Goal: Transaction & Acquisition: Purchase product/service

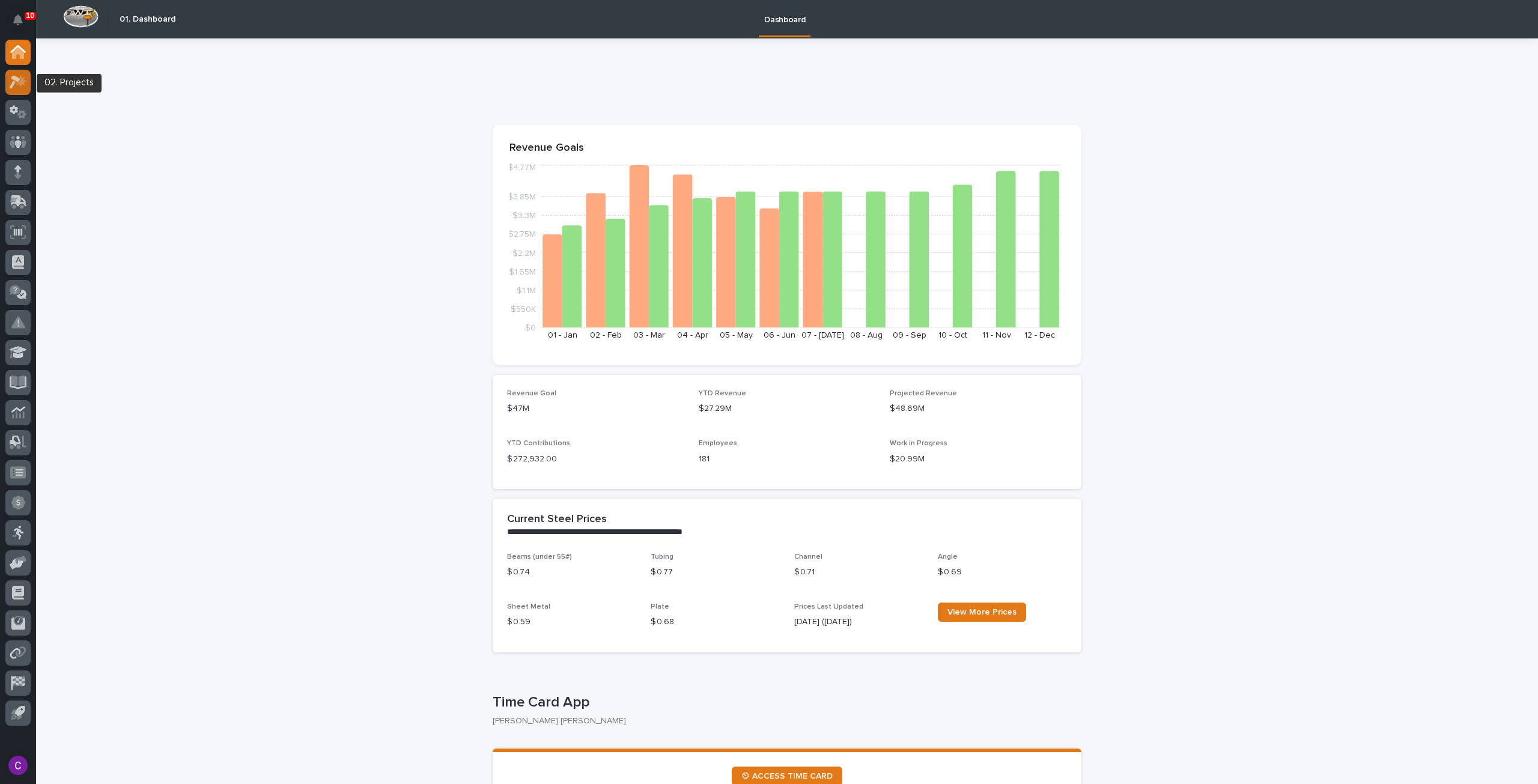
click at [25, 77] on icon at bounding box center [18, 82] width 18 height 14
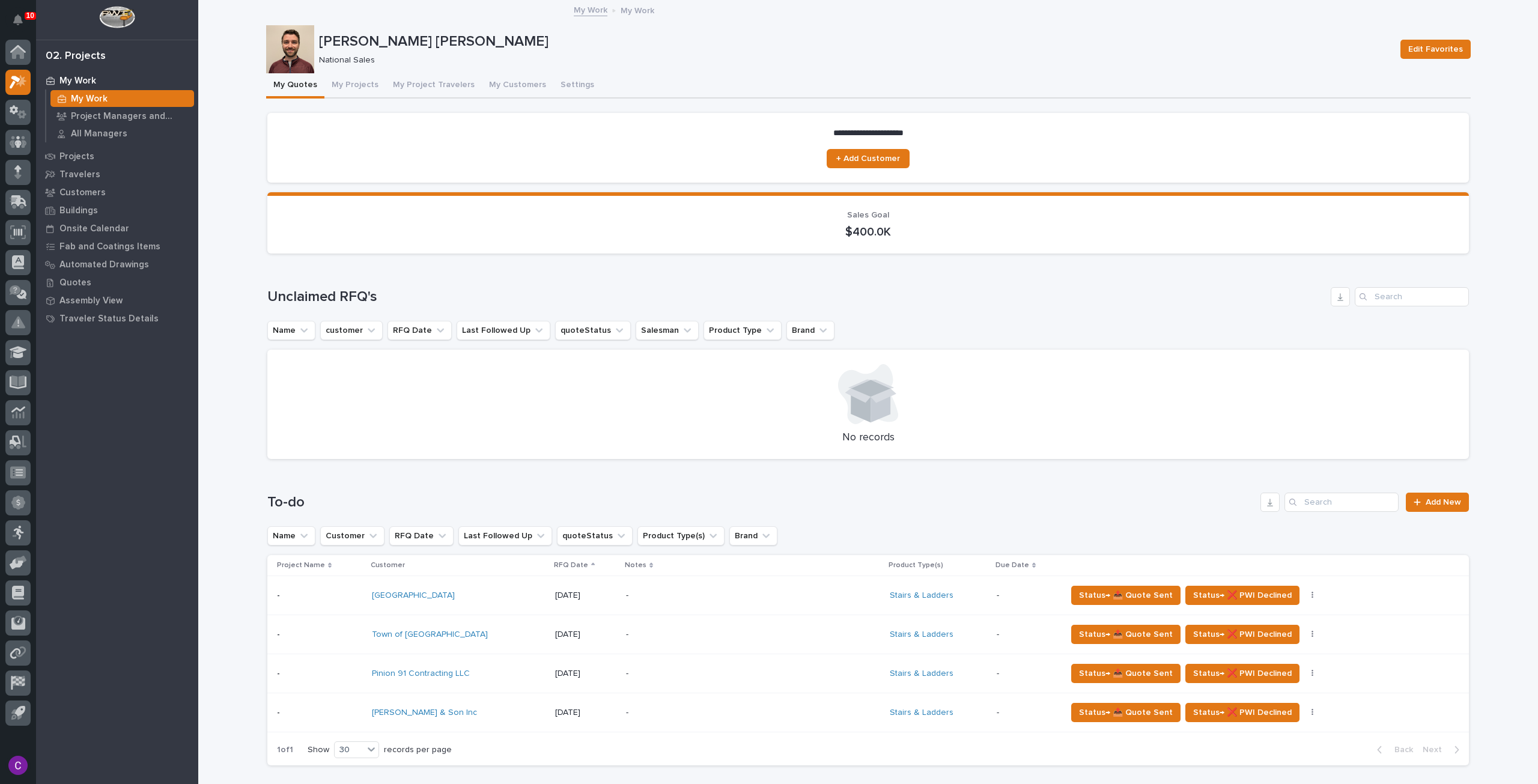
click at [626, 704] on div "-" at bounding box center [731, 712] width 210 height 27
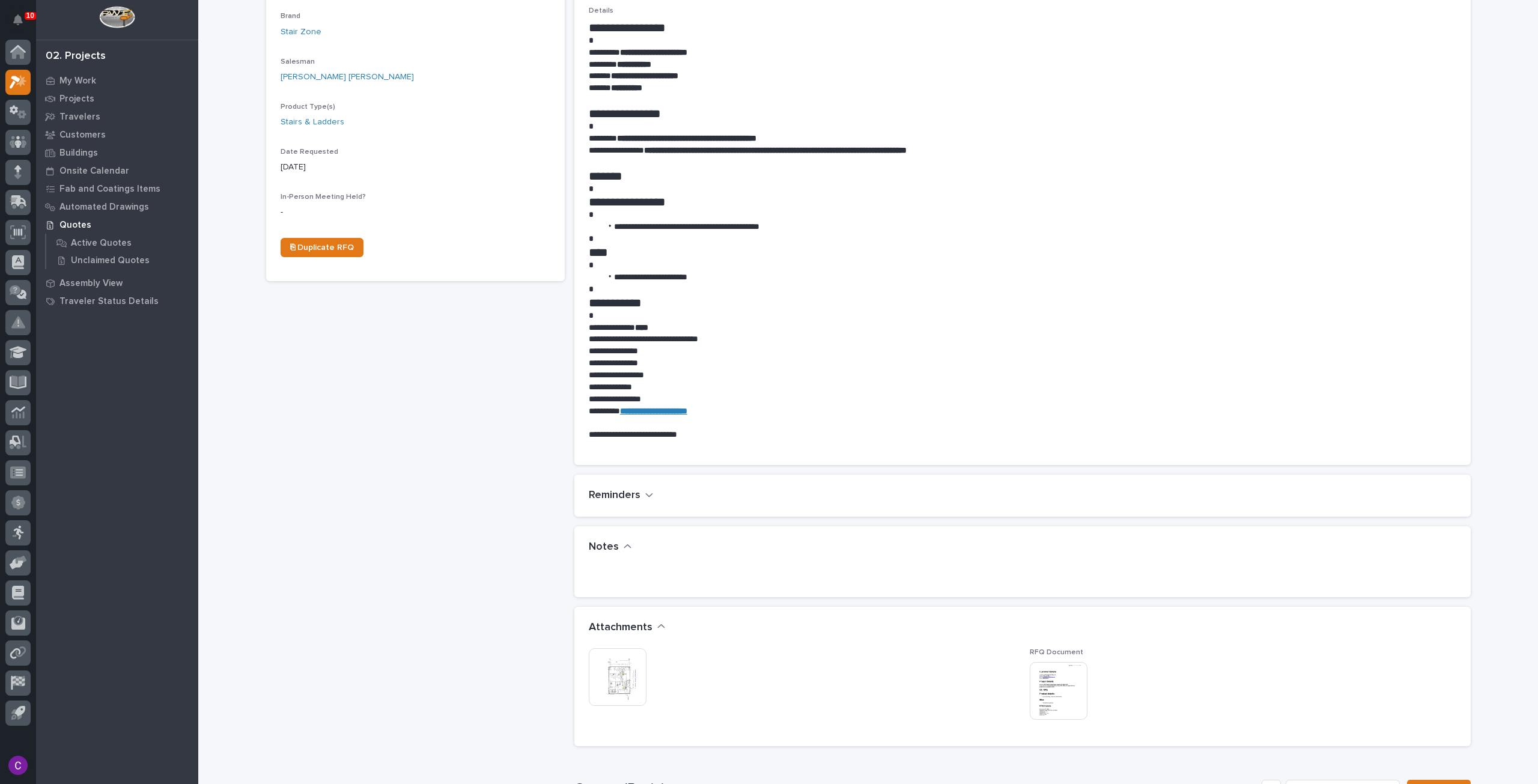
scroll to position [824, 0]
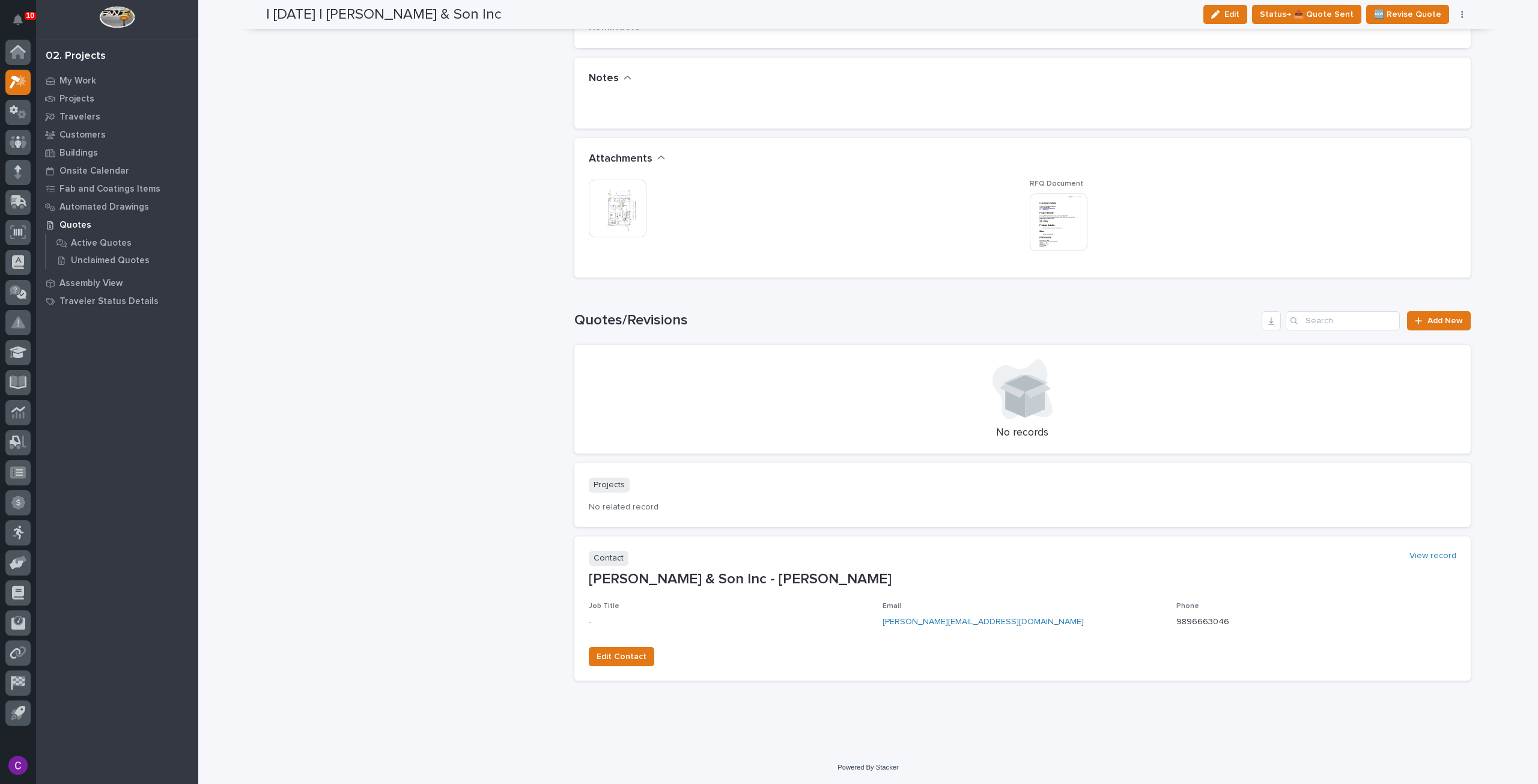
click at [611, 216] on img at bounding box center [617, 208] width 58 height 58
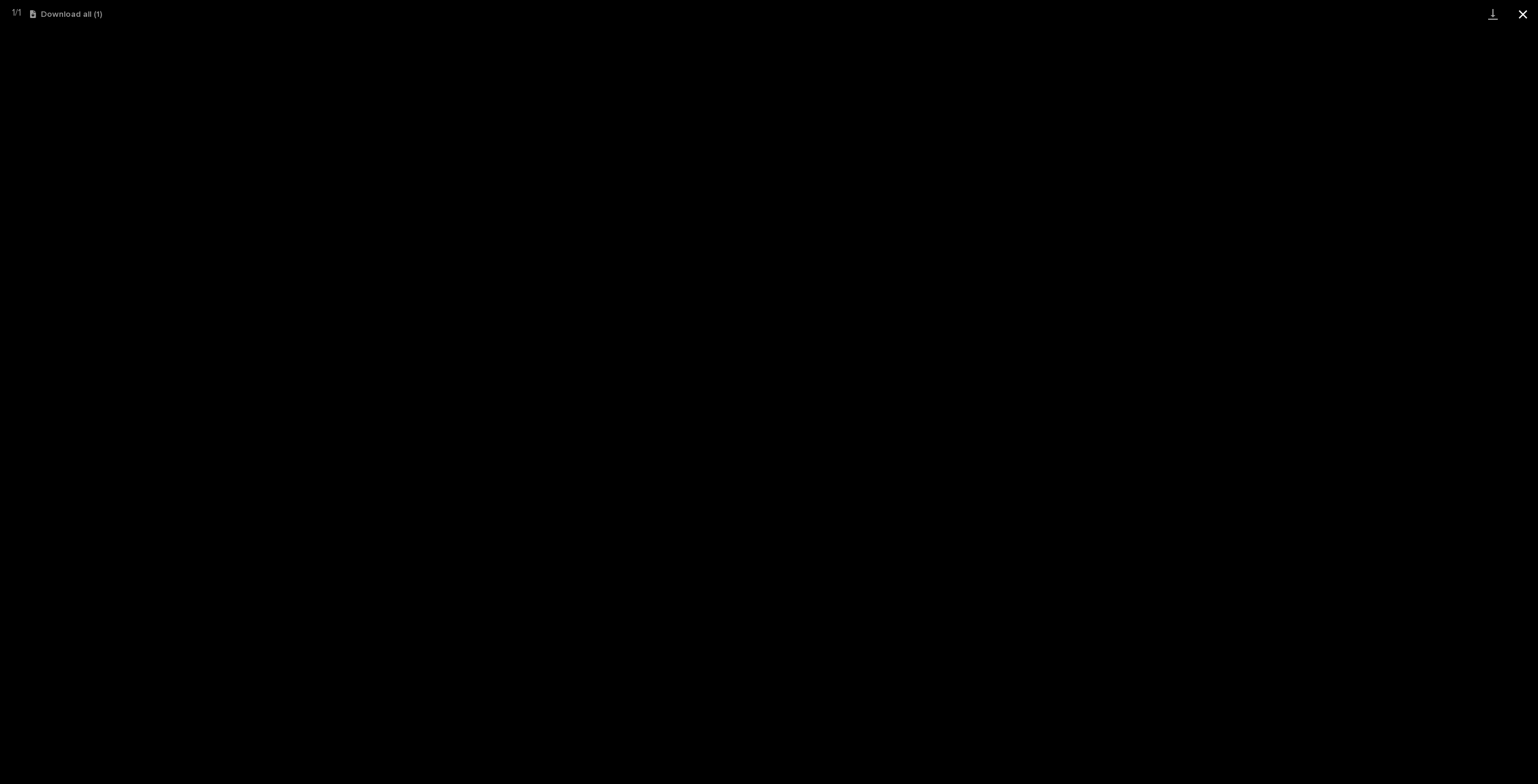
click at [1520, 13] on button "Close gallery" at bounding box center [1523, 14] width 30 height 28
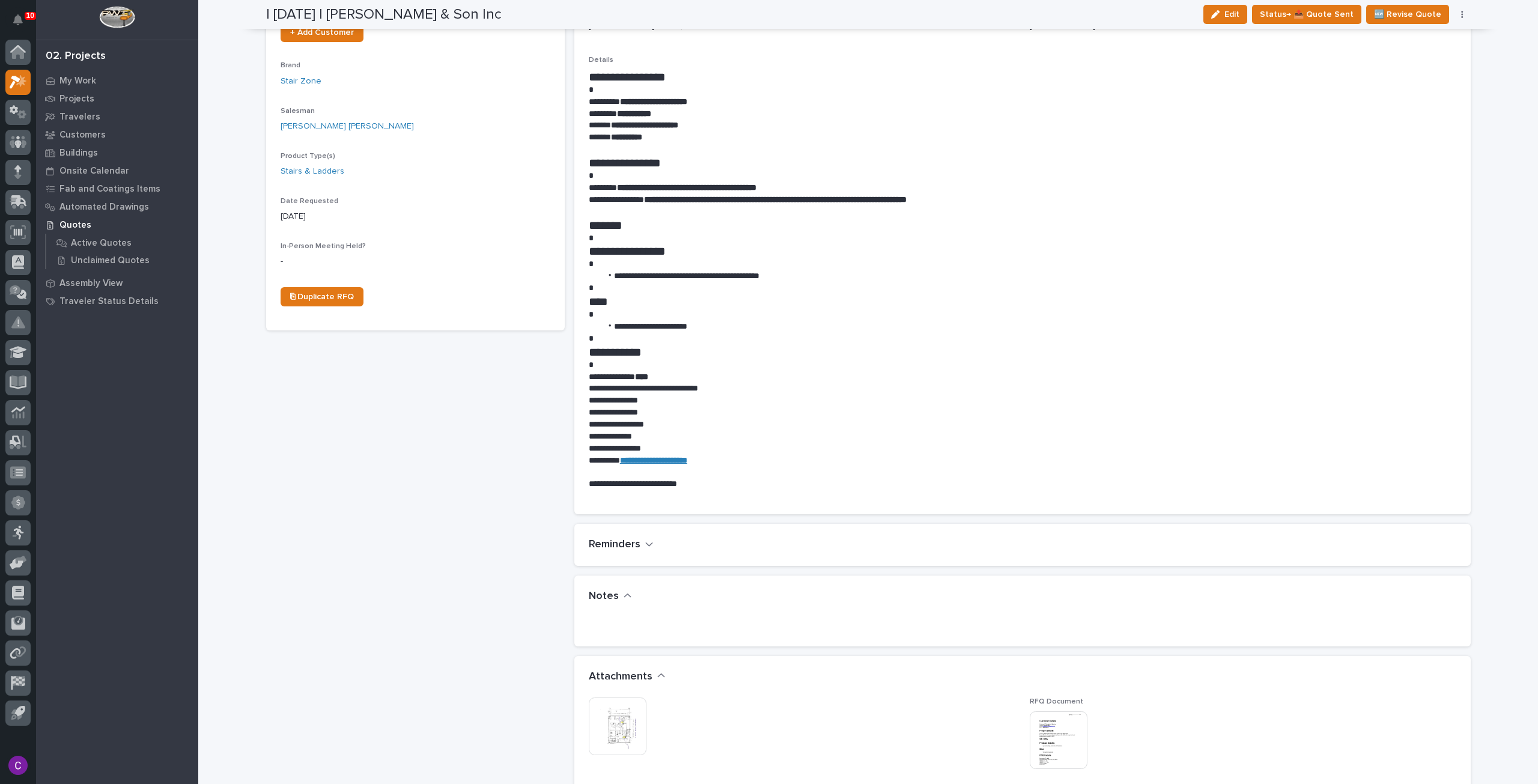
scroll to position [283, 0]
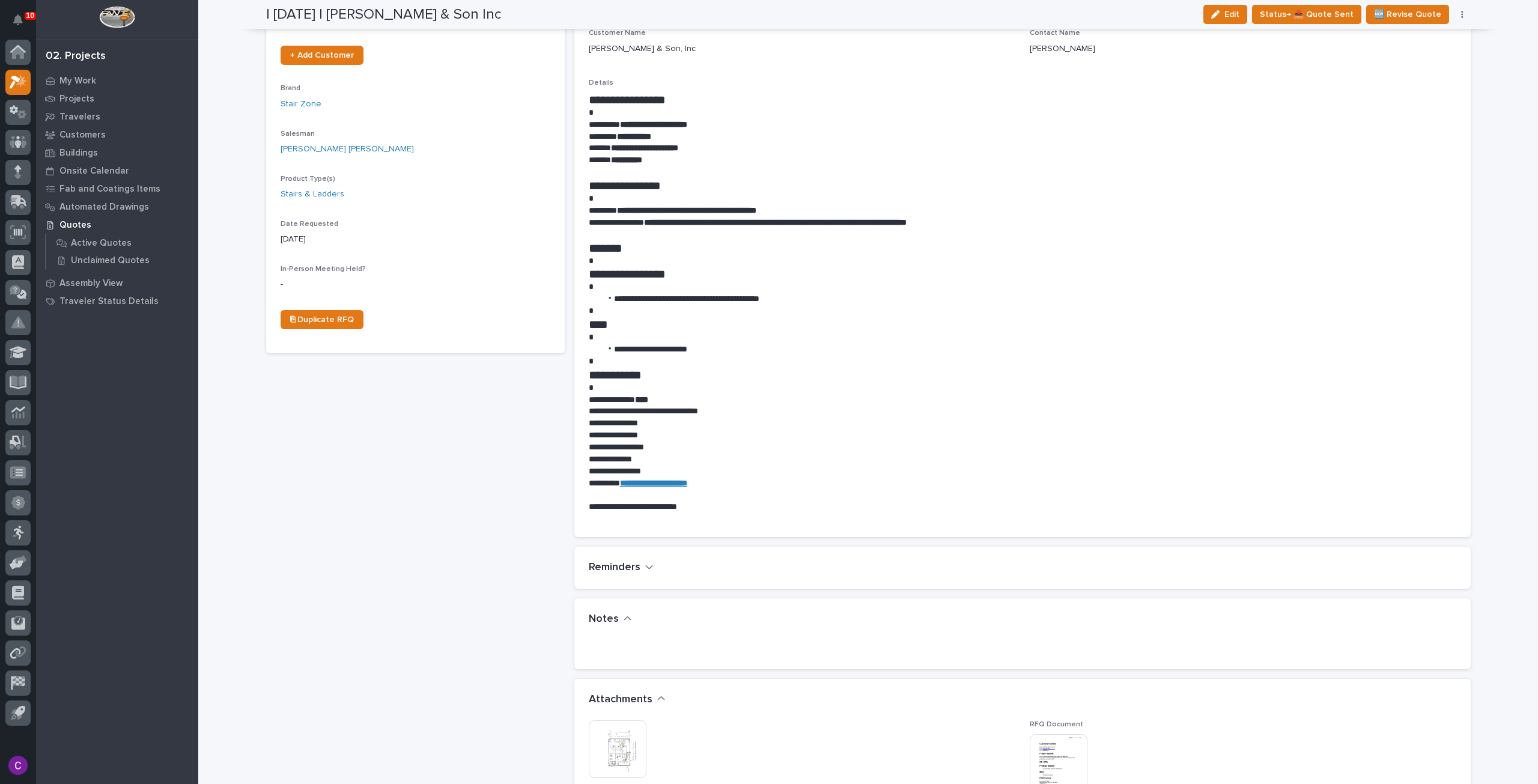
click at [600, 732] on img at bounding box center [617, 749] width 58 height 58
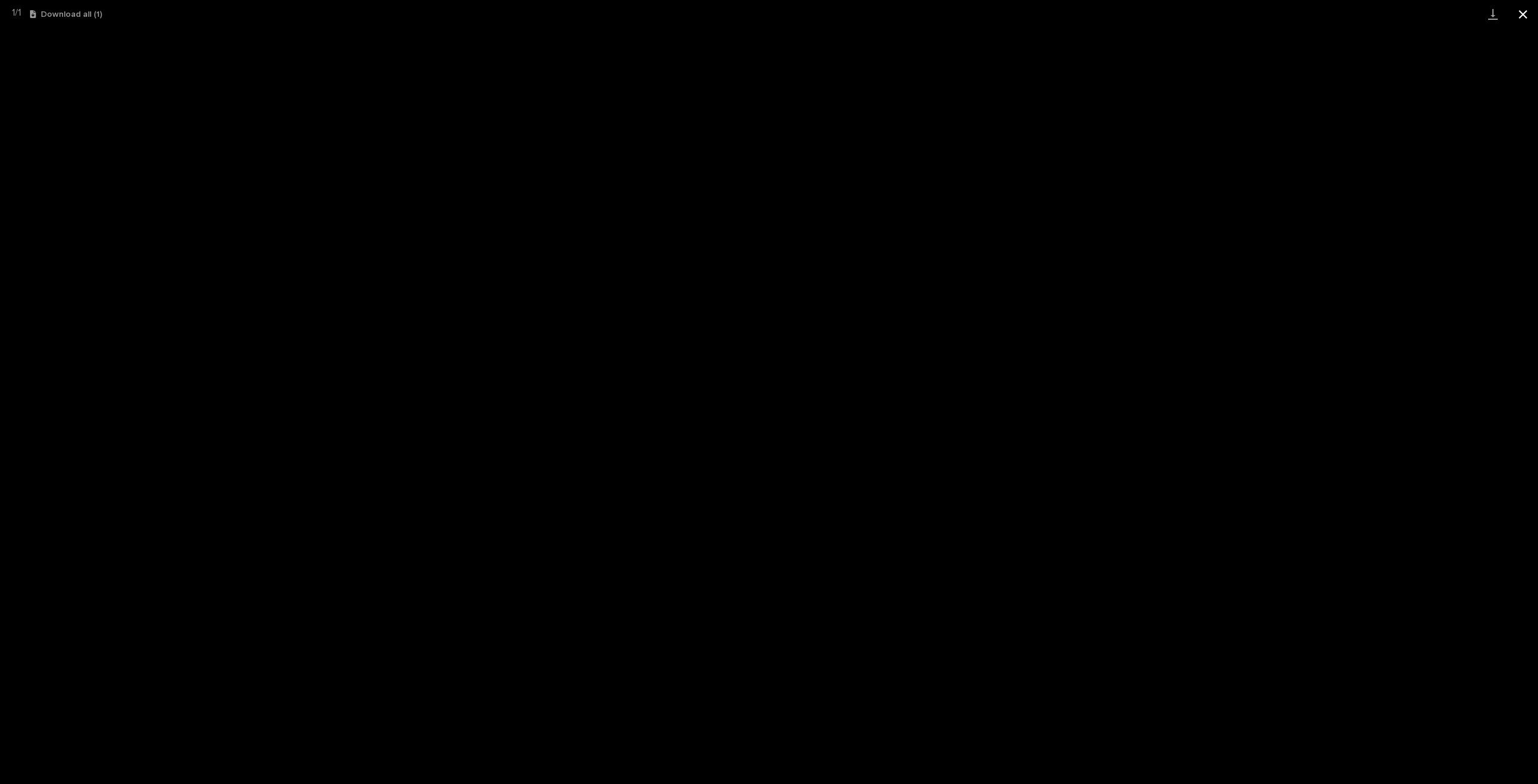
click at [1523, 14] on button "Close gallery" at bounding box center [1523, 14] width 30 height 28
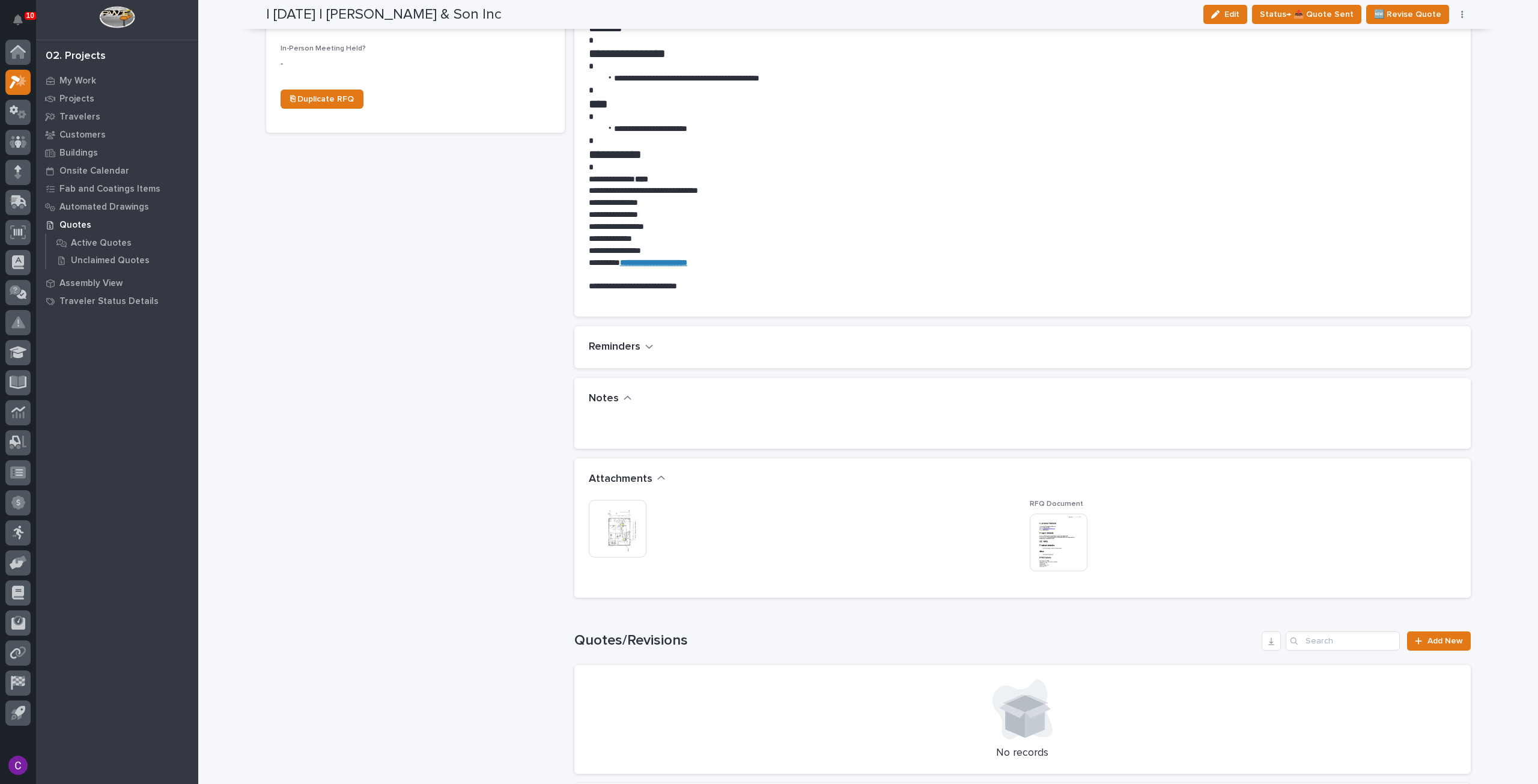
scroll to position [524, 0]
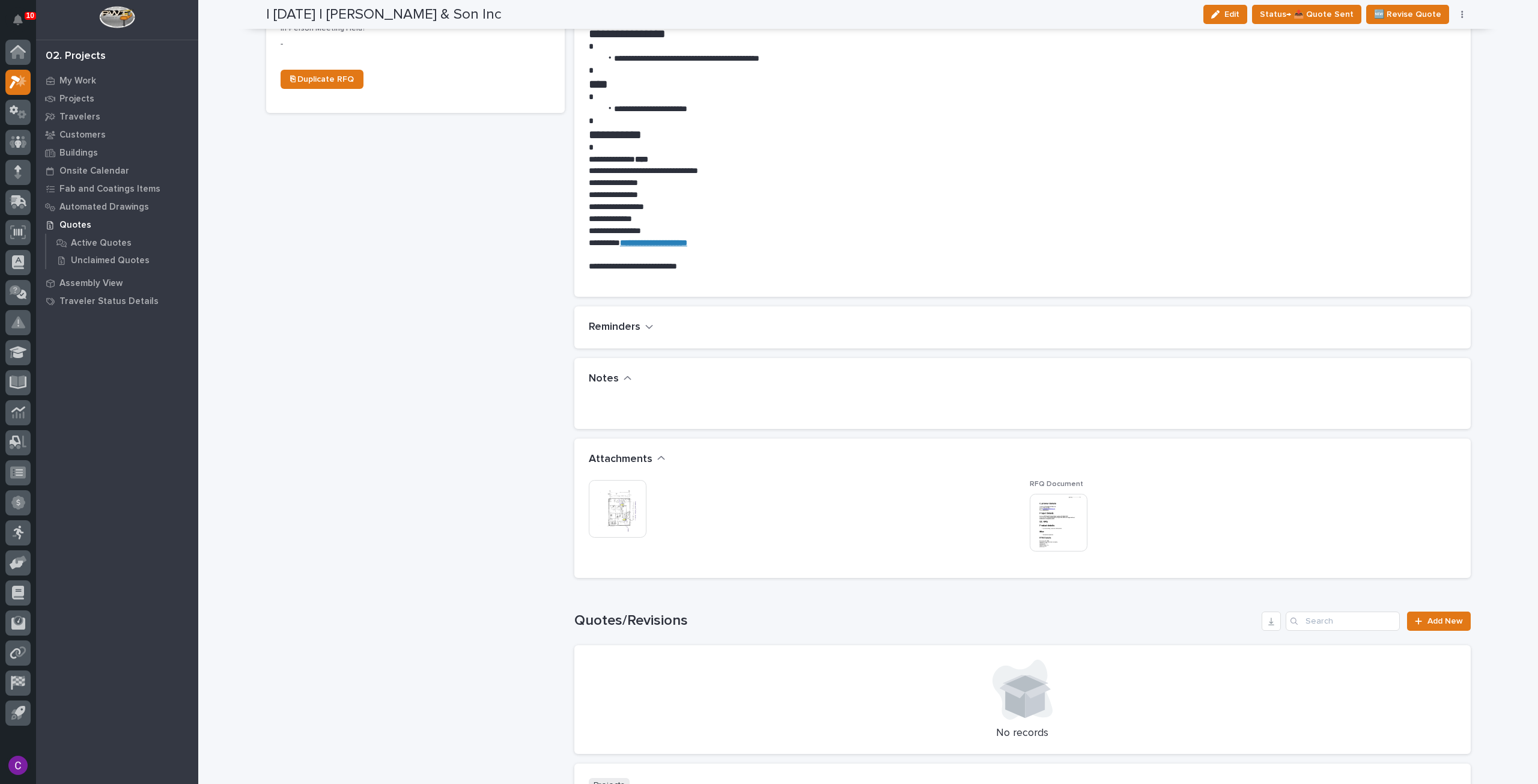
click at [626, 500] on img at bounding box center [617, 508] width 58 height 58
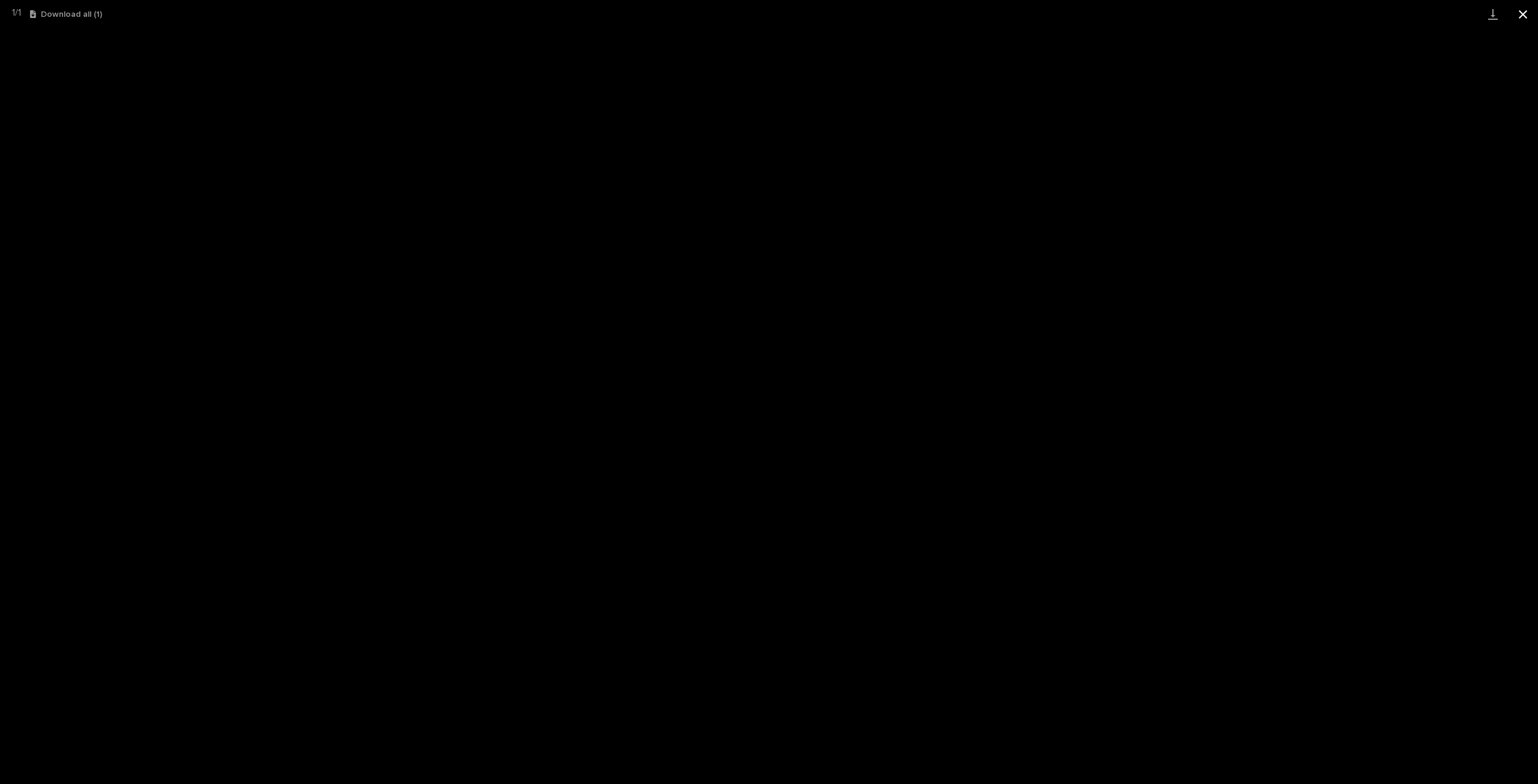
click at [1526, 4] on button "Close gallery" at bounding box center [1523, 14] width 30 height 28
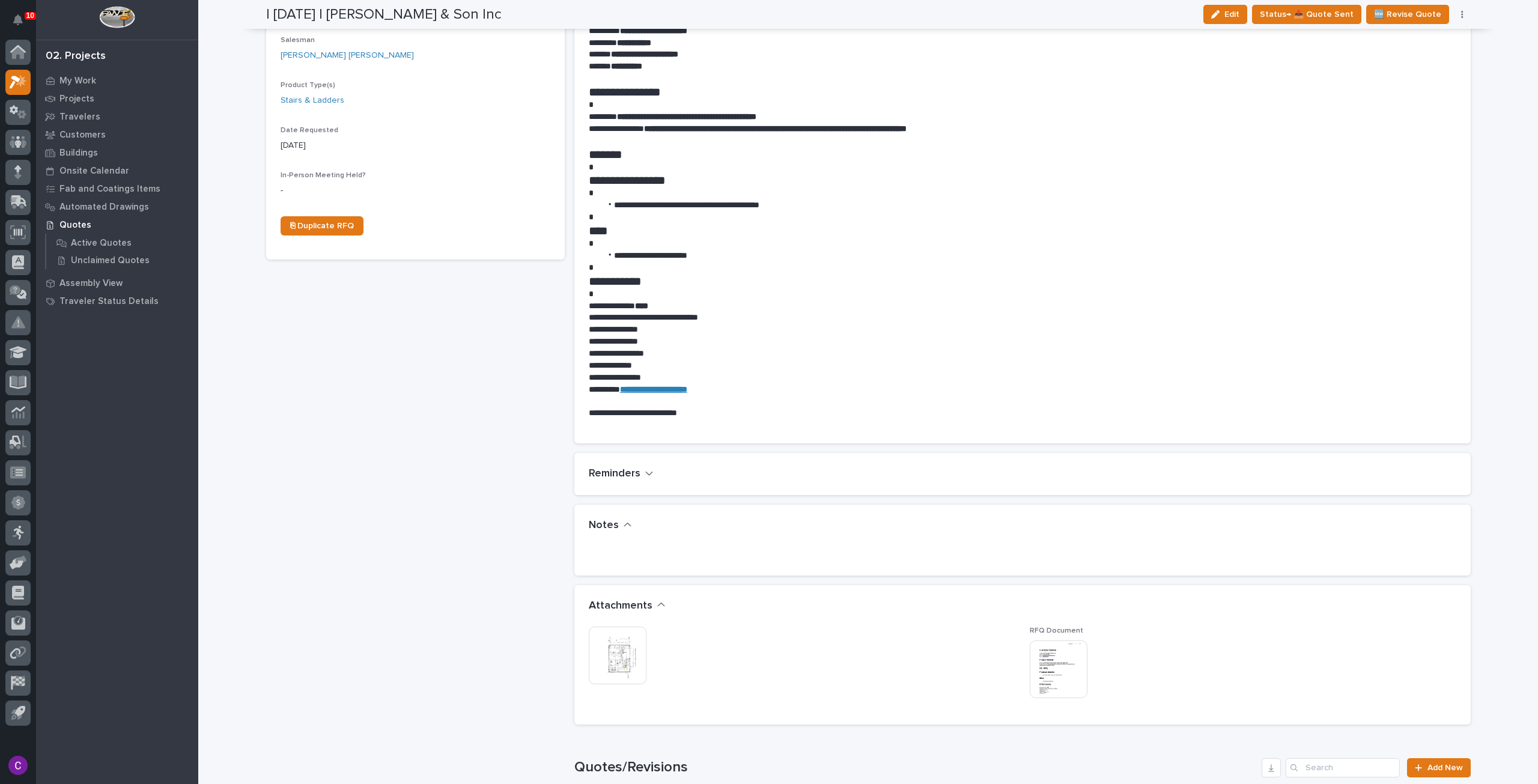
scroll to position [223, 0]
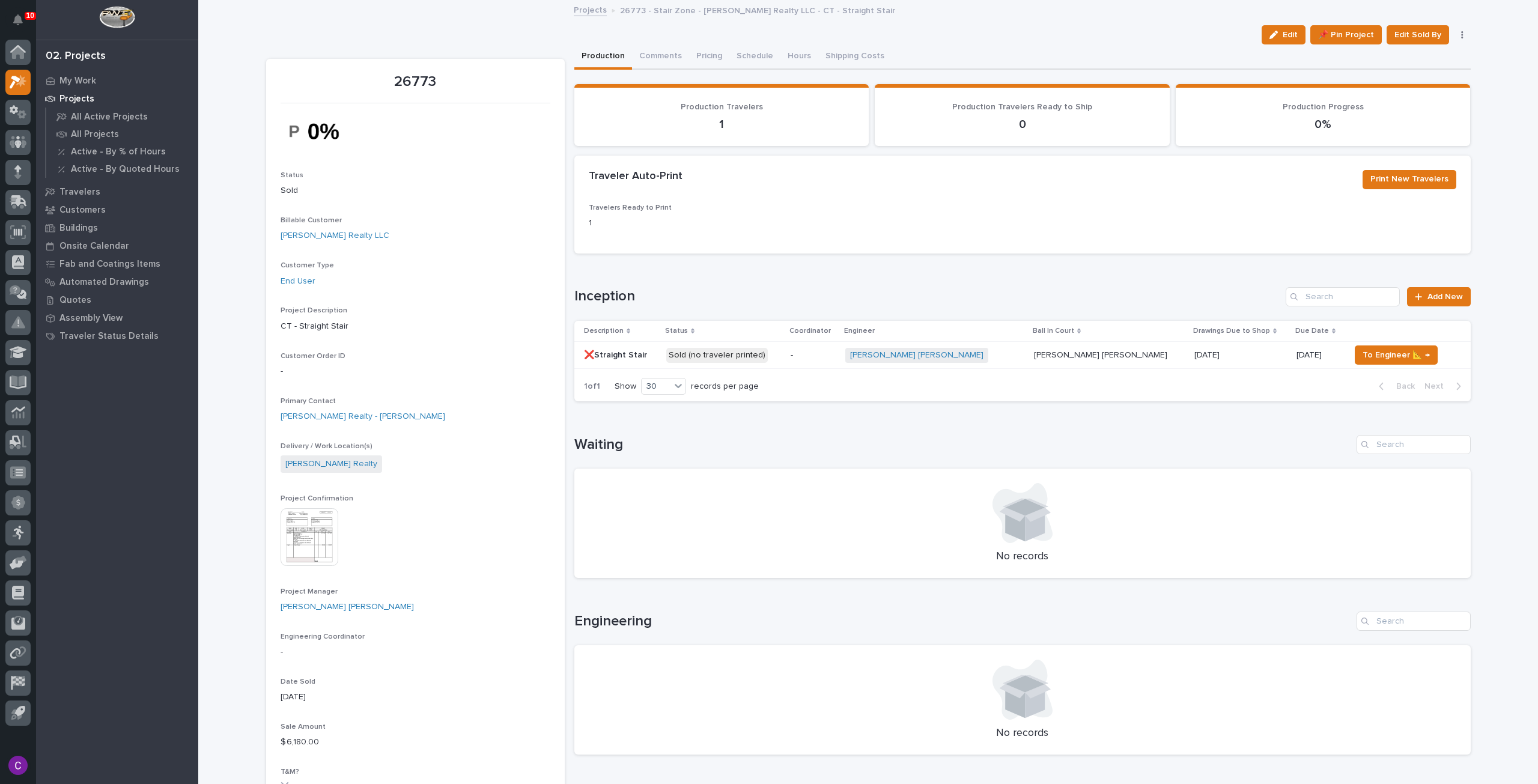
click at [829, 354] on p "-" at bounding box center [813, 355] width 45 height 10
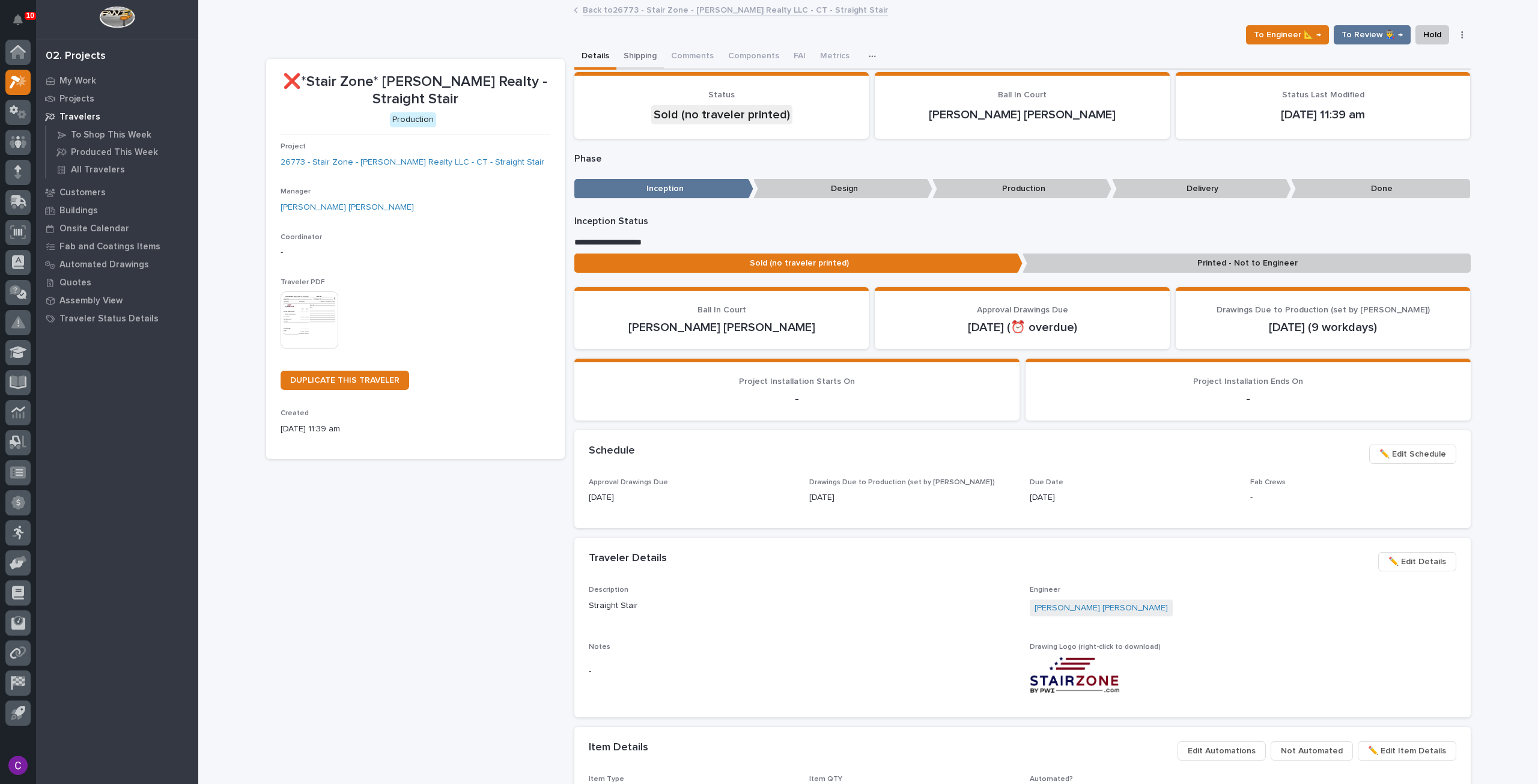
click at [634, 55] on button "Shipping" at bounding box center [640, 57] width 47 height 25
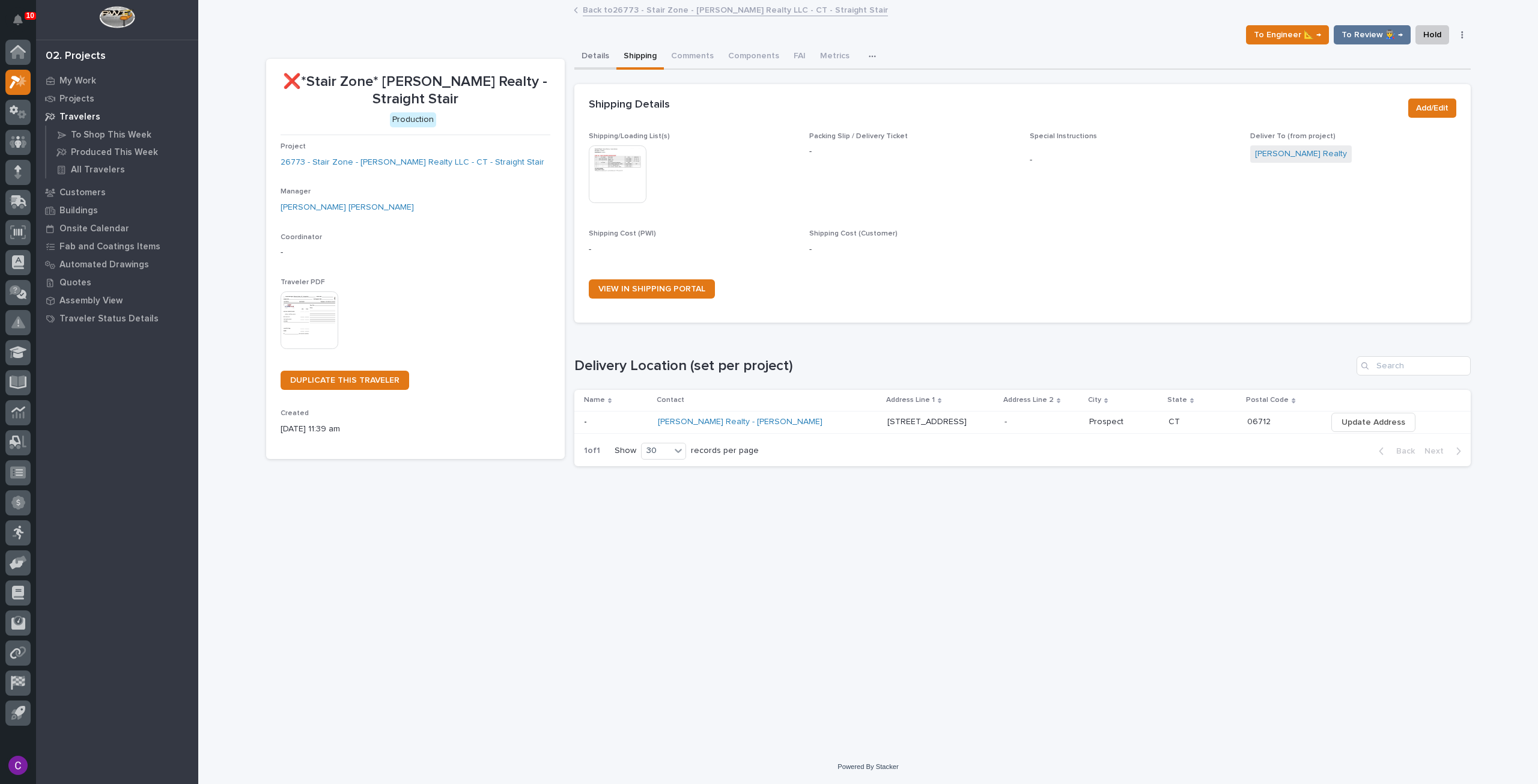
click at [594, 51] on button "Details" at bounding box center [595, 57] width 42 height 25
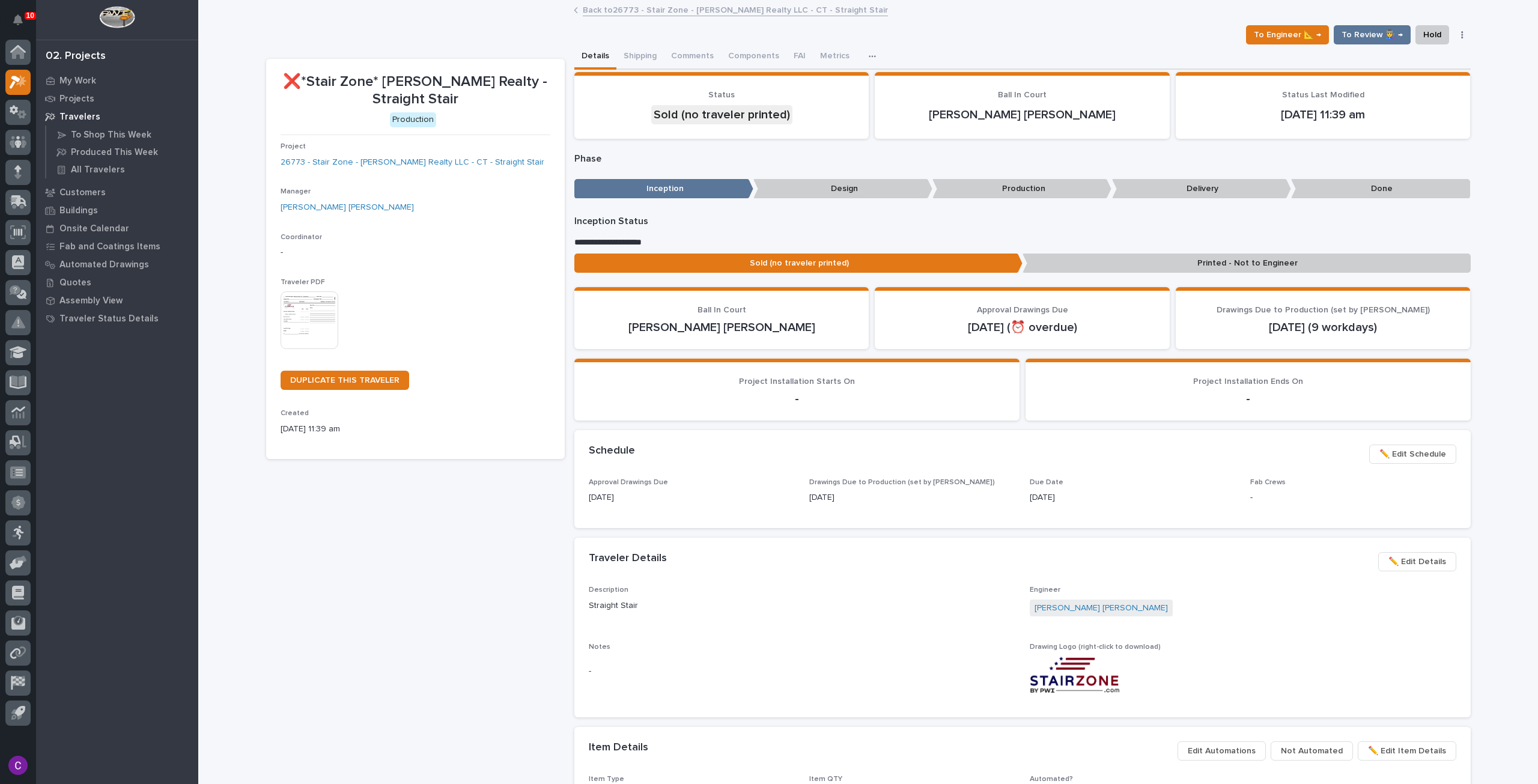
click at [586, 9] on link "Back to 26773 - Stair Zone - Edwards Realty LLC - CT - Straight Stair" at bounding box center [735, 9] width 305 height 14
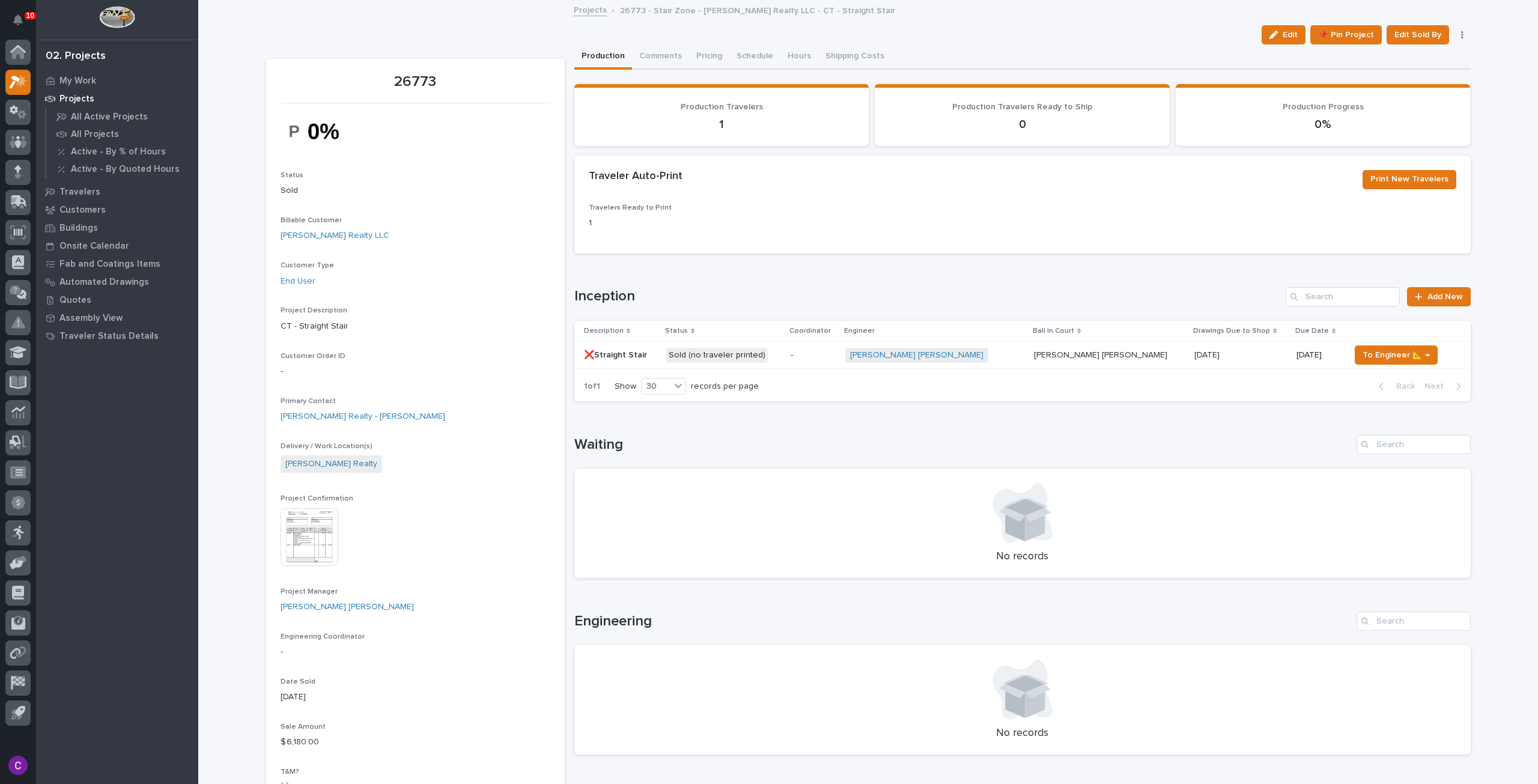
click at [313, 537] on img at bounding box center [309, 537] width 58 height 58
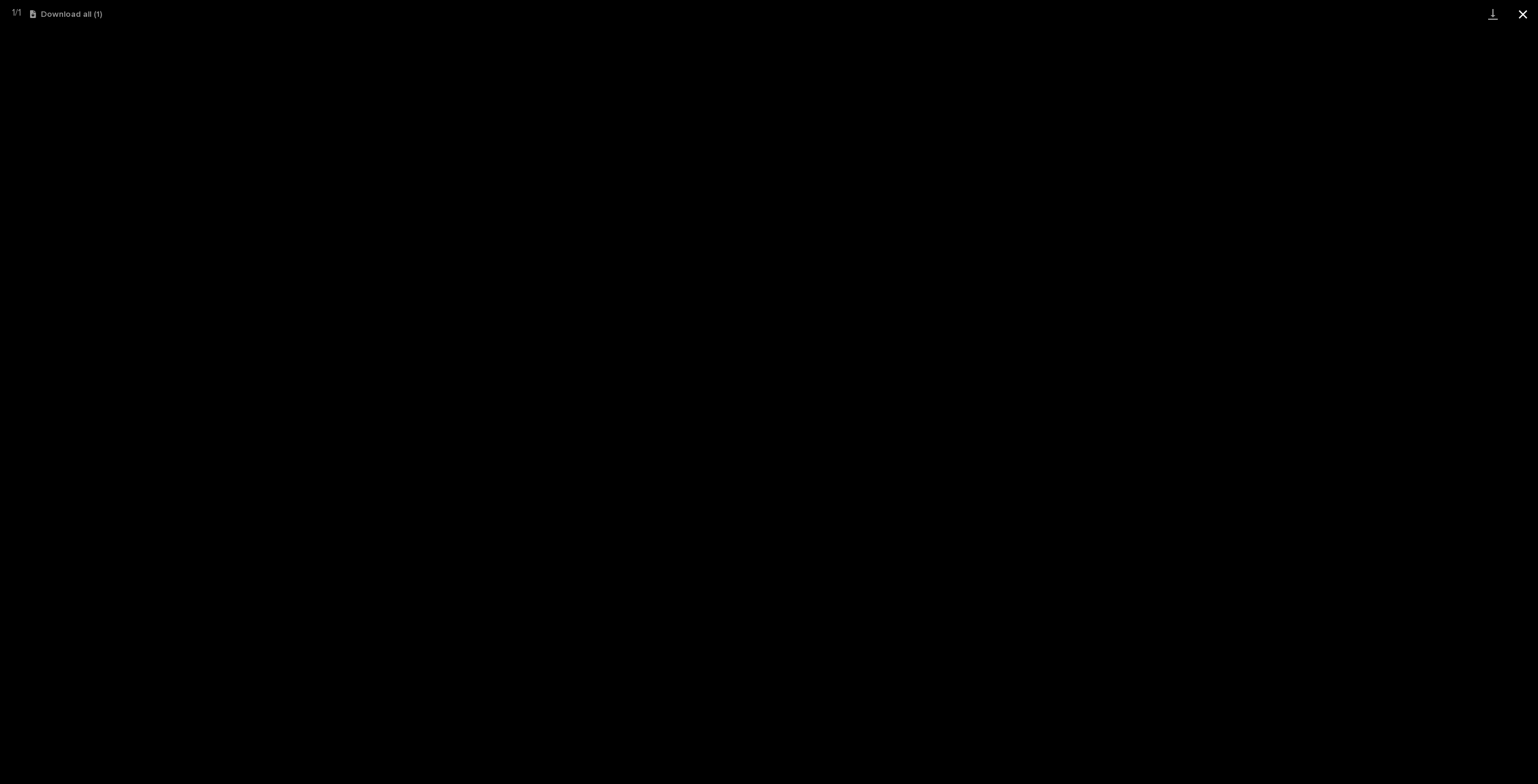
click at [1519, 6] on button "Close gallery" at bounding box center [1523, 14] width 30 height 28
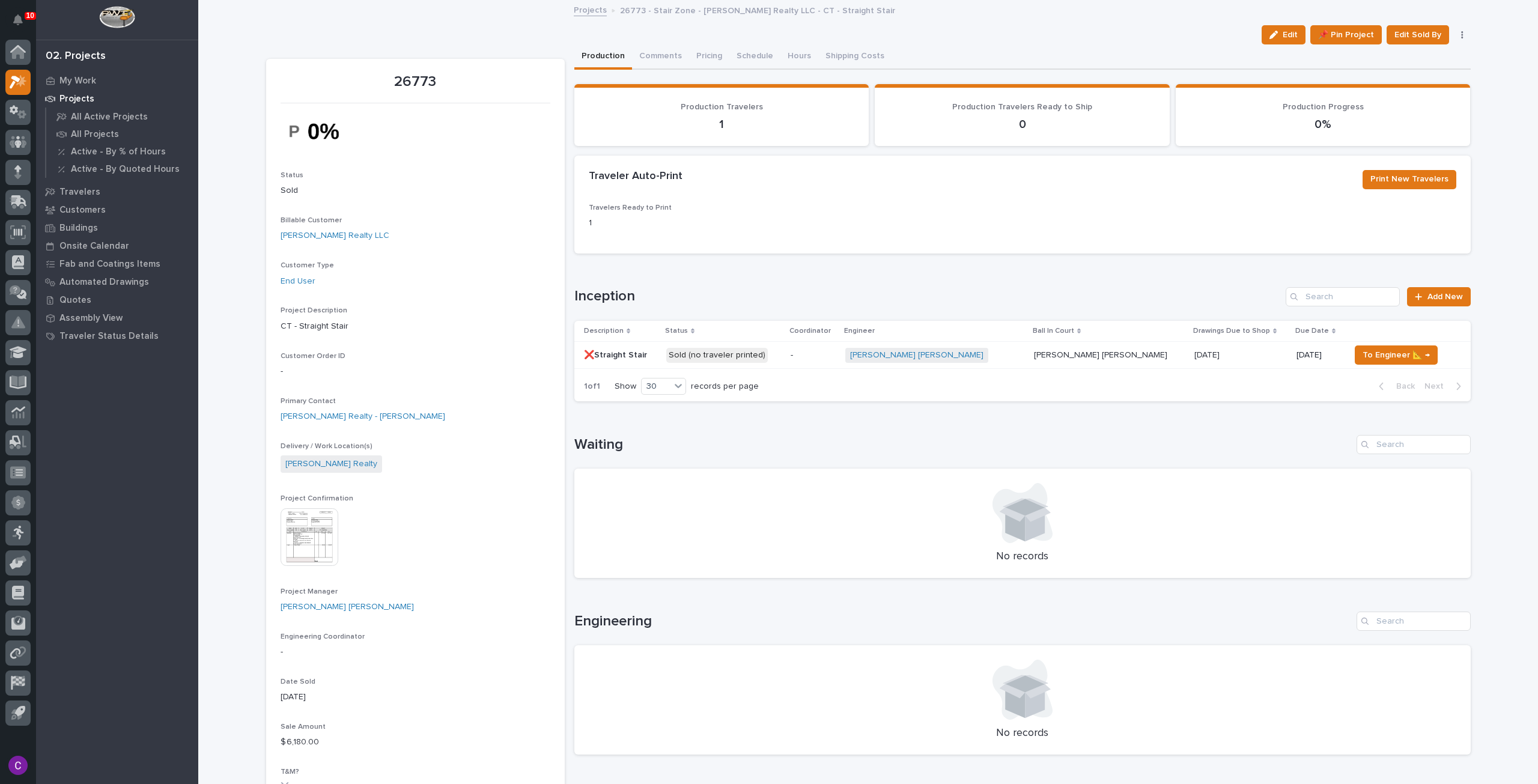
click at [1189, 466] on div "Waiting No records" at bounding box center [1022, 506] width 896 height 143
click at [1297, 359] on p "09/30/2025" at bounding box center [1318, 355] width 44 height 10
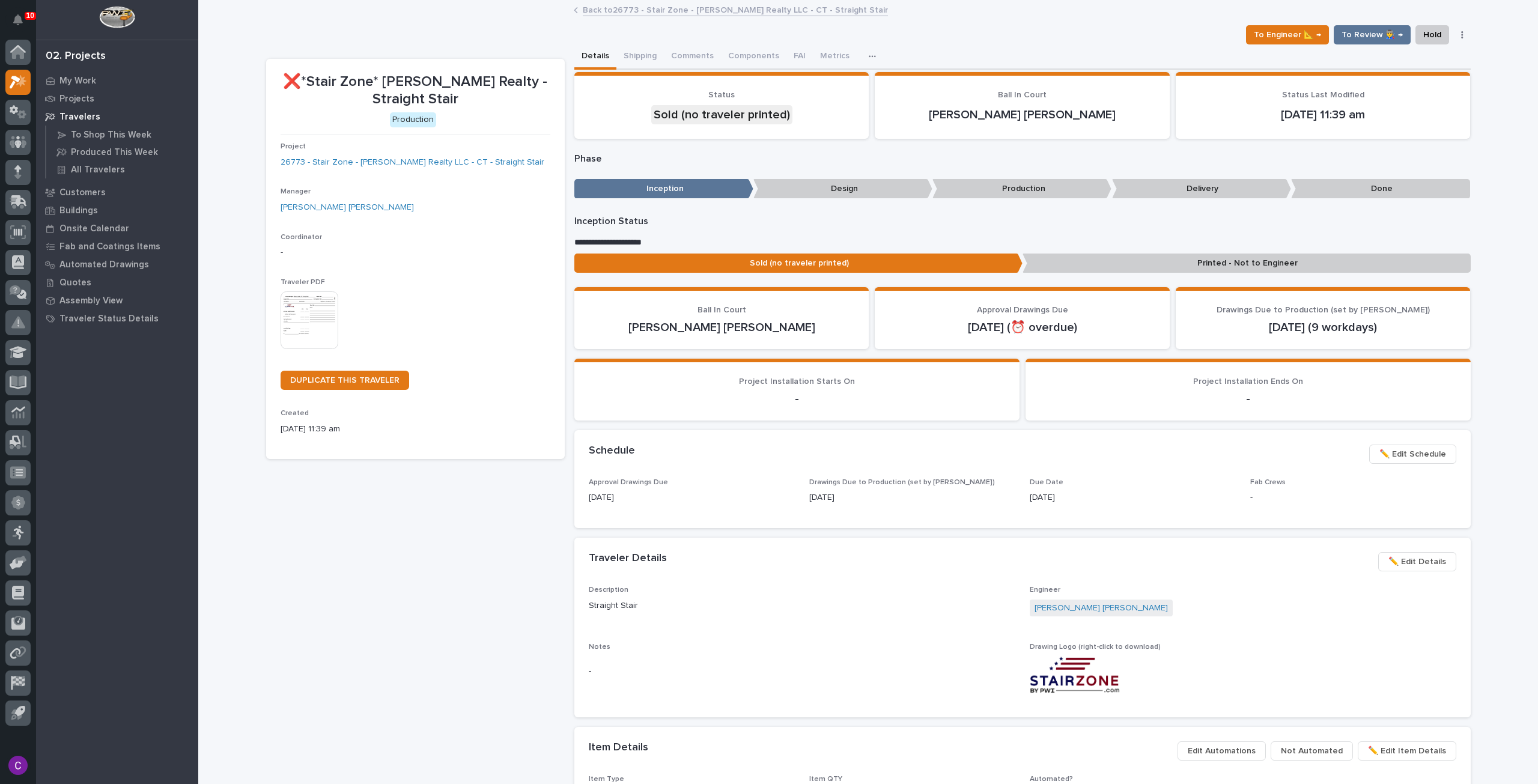
click at [1397, 447] on span "✏️ Edit Schedule" at bounding box center [1413, 454] width 66 height 15
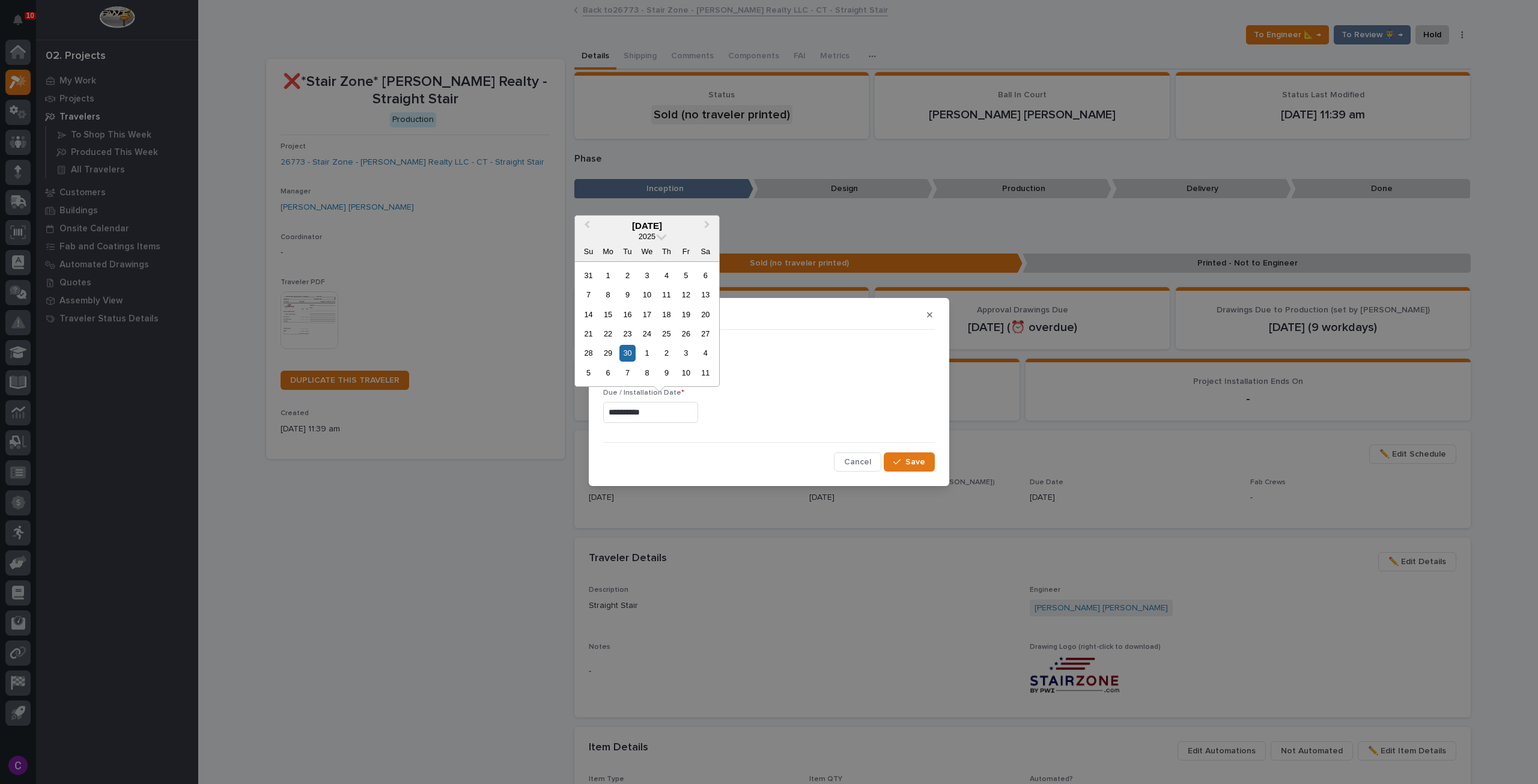
click at [666, 419] on input "**********" at bounding box center [651, 412] width 95 height 21
click at [649, 356] on div "1" at bounding box center [647, 353] width 16 height 16
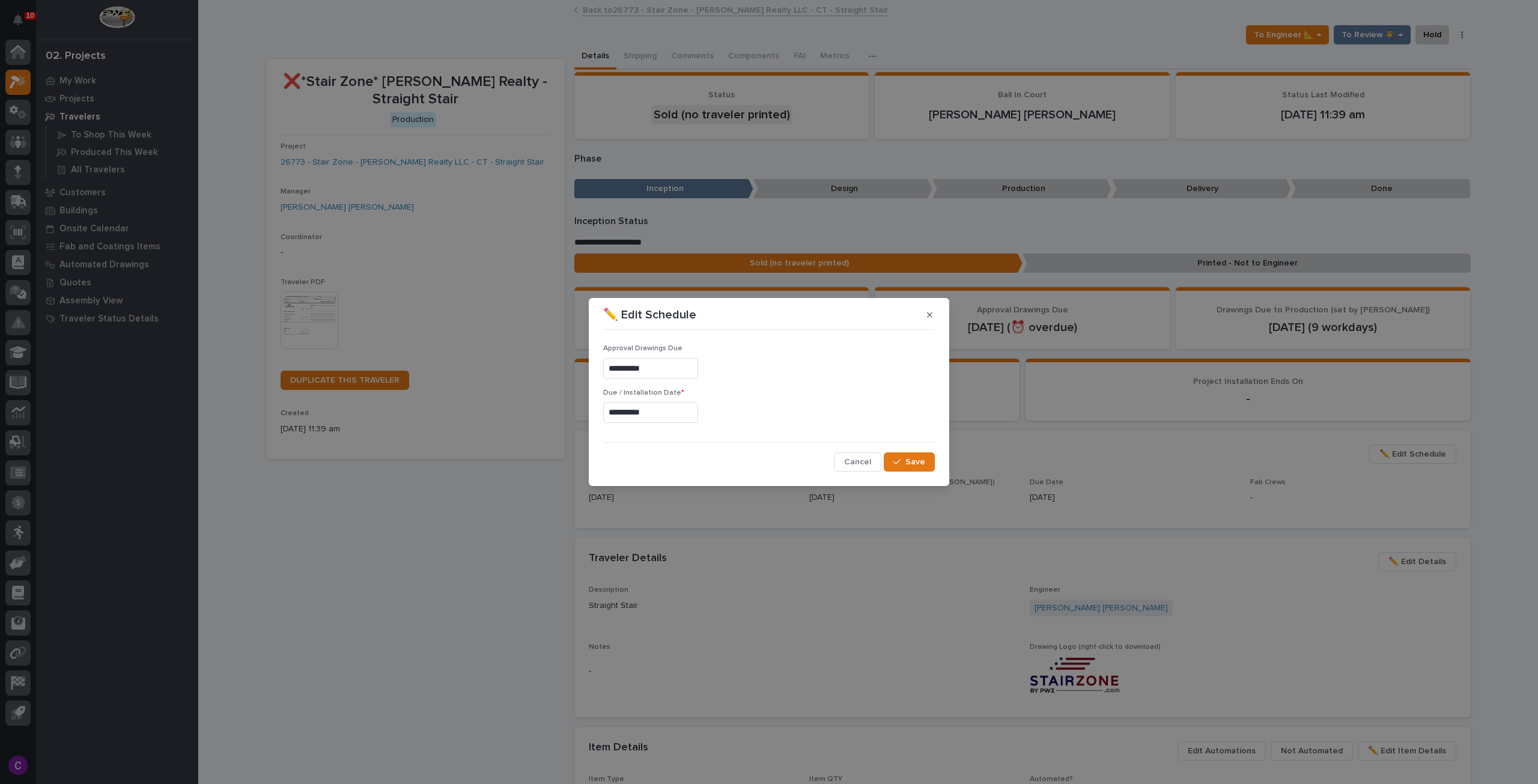
type input "**********"
click at [920, 459] on span "Save" at bounding box center [915, 461] width 20 height 11
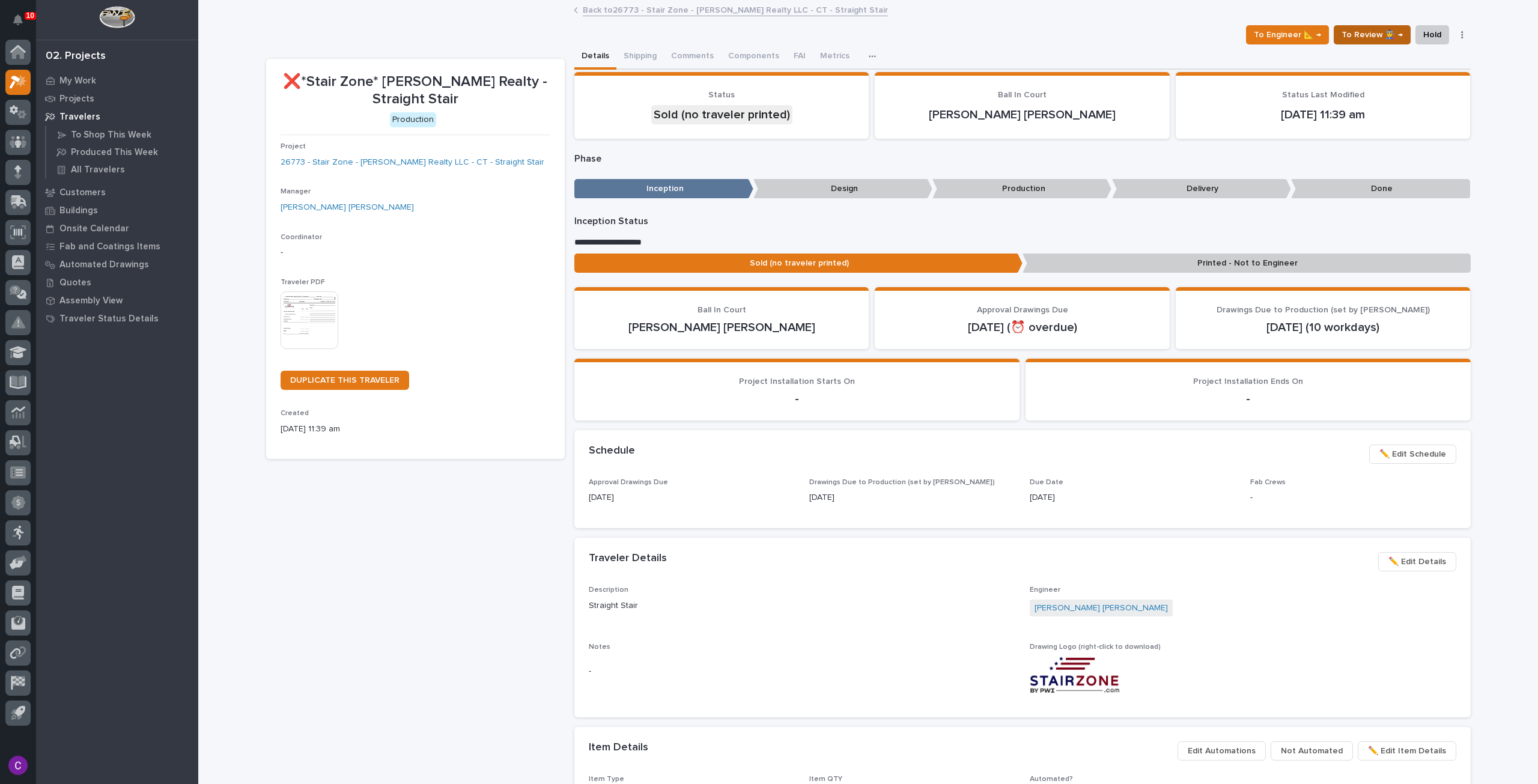
click at [1391, 40] on span "To Review 👨‍🏭 →" at bounding box center [1372, 35] width 61 height 15
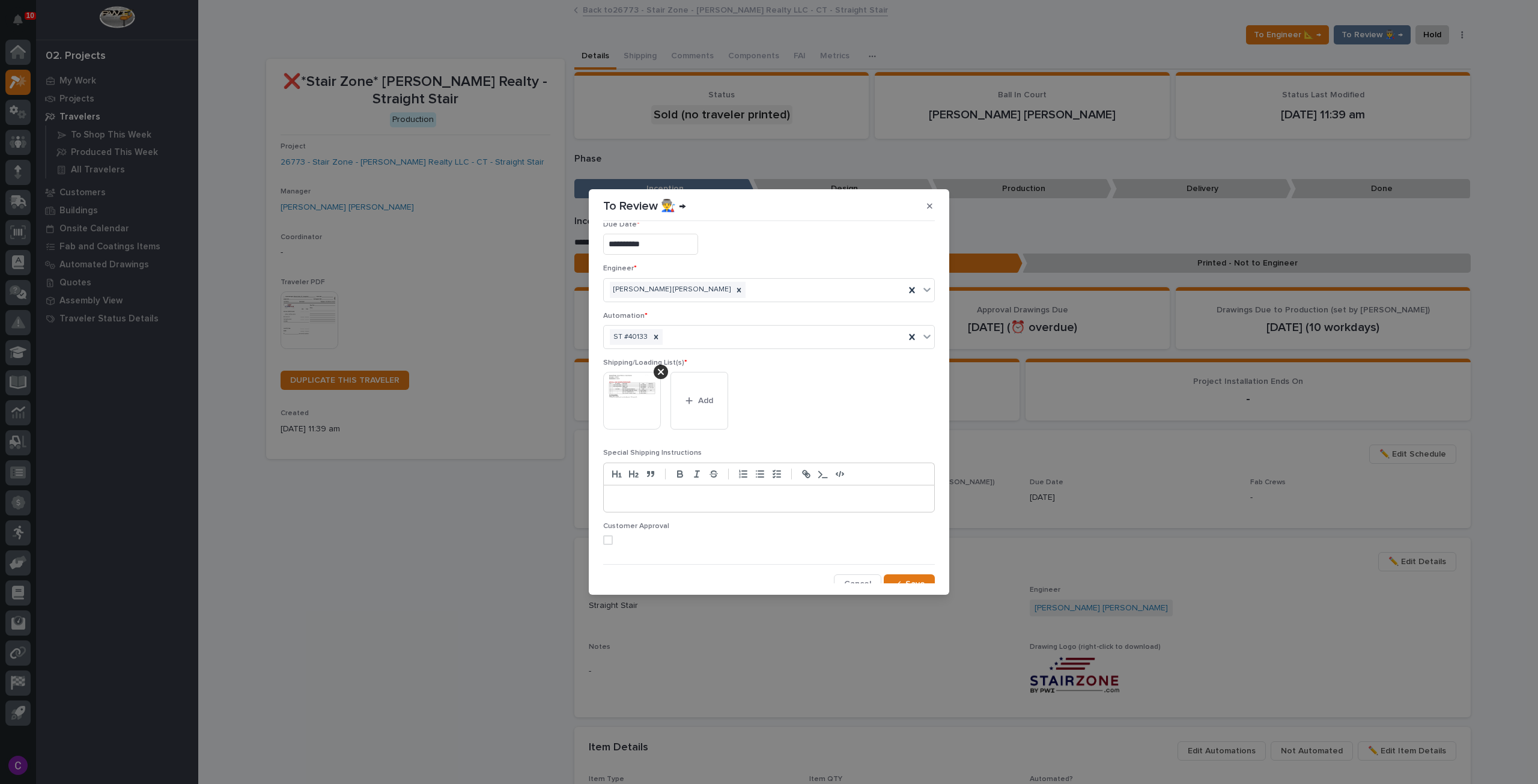
scroll to position [23, 0]
click at [897, 573] on div "button" at bounding box center [899, 576] width 12 height 8
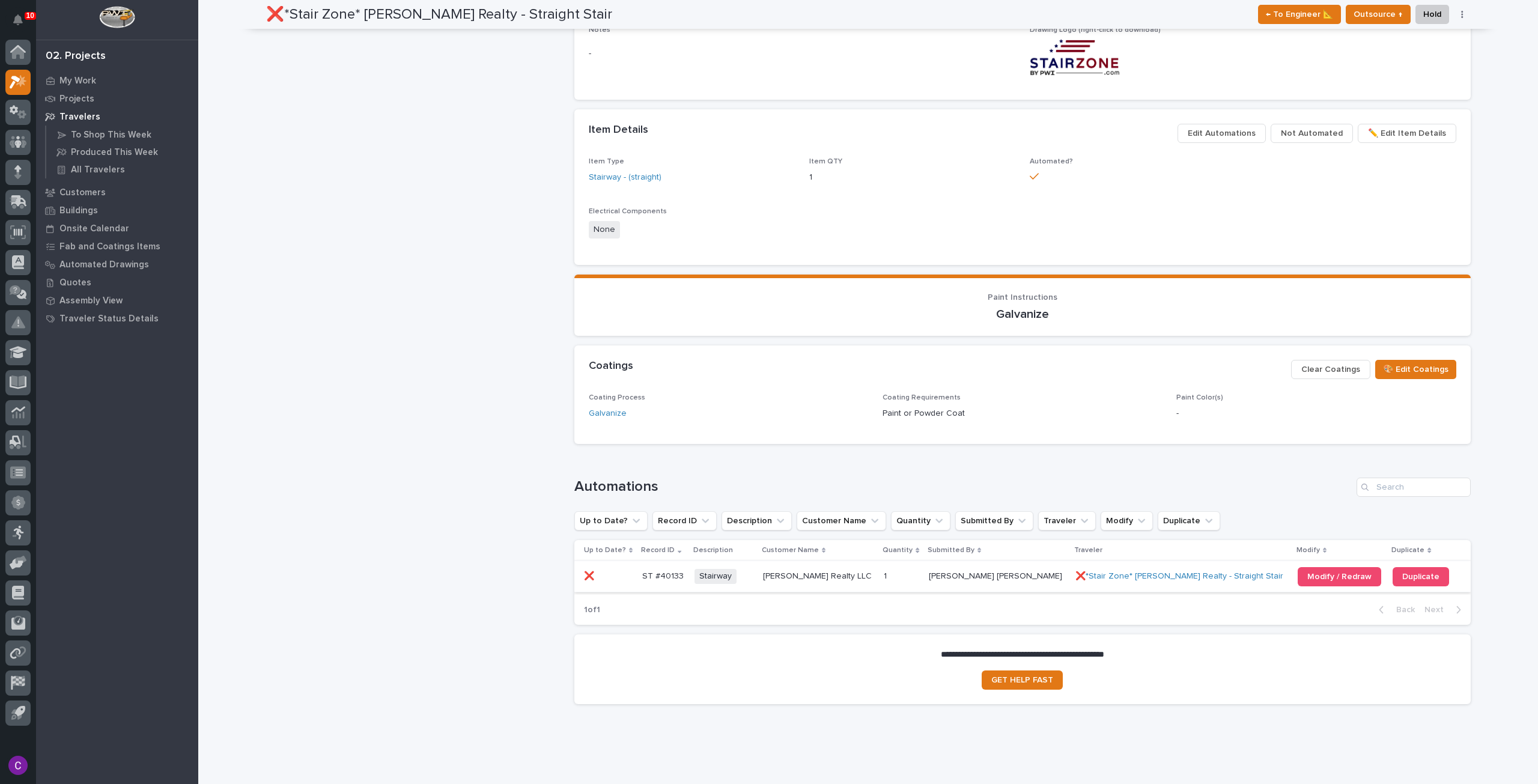
scroll to position [0, 0]
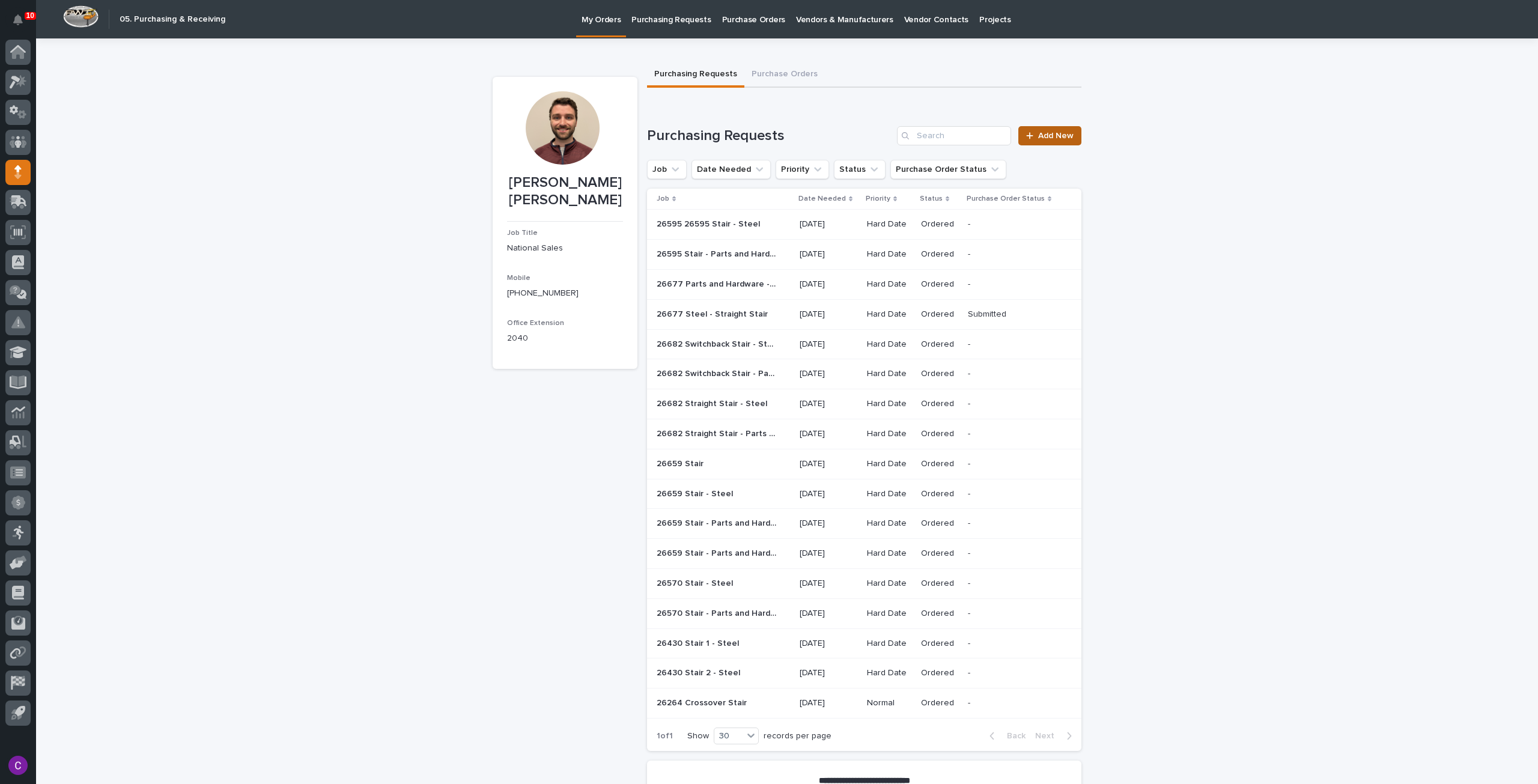
click at [1055, 134] on span "Add New" at bounding box center [1056, 135] width 35 height 8
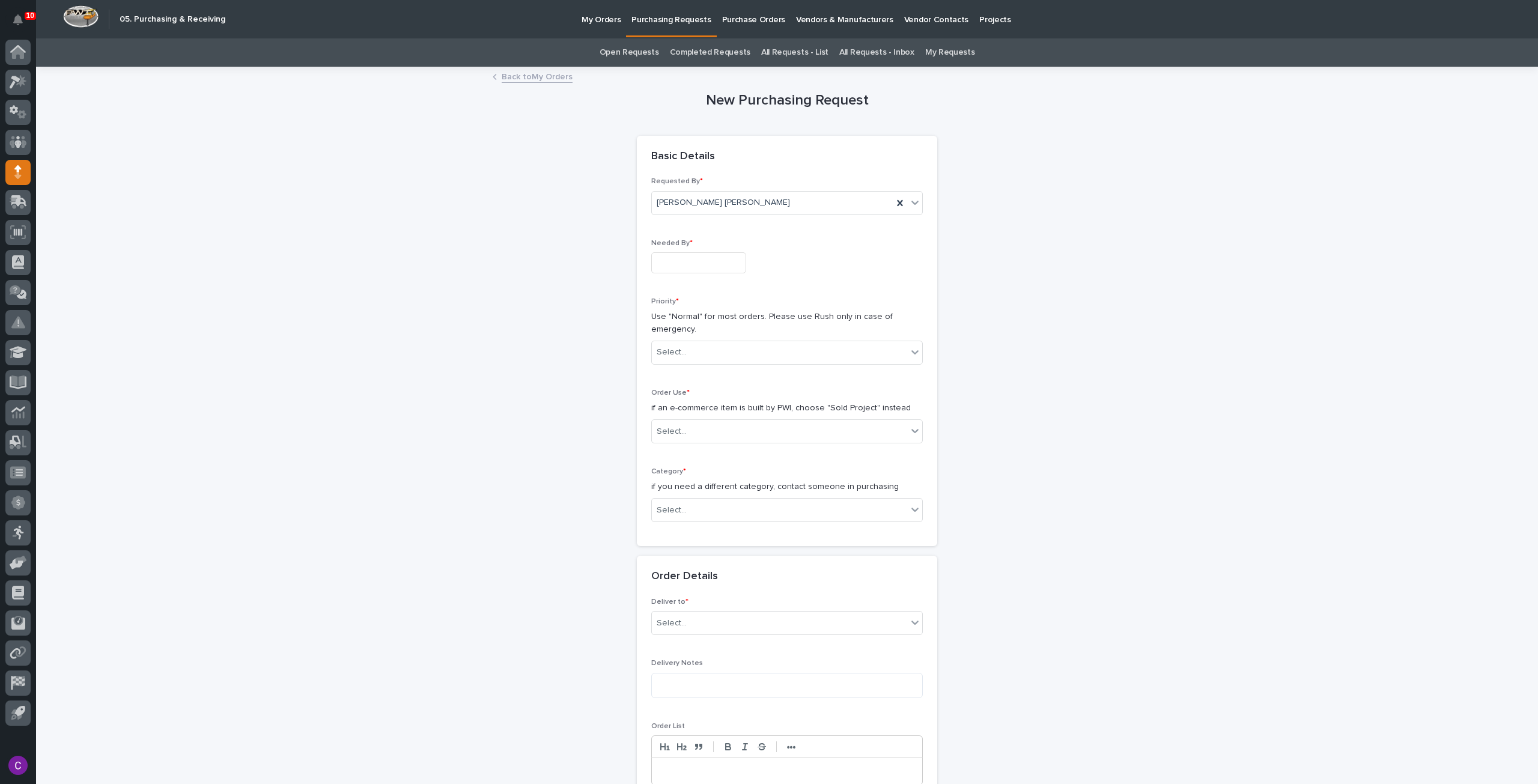
click at [699, 249] on div "Needed By *" at bounding box center [787, 261] width 272 height 44
click at [703, 259] on input "text" at bounding box center [699, 263] width 95 height 21
click at [692, 196] on div "27" at bounding box center [691, 203] width 16 height 16
type input "**********"
click at [802, 348] on div "Select..." at bounding box center [779, 352] width 255 height 20
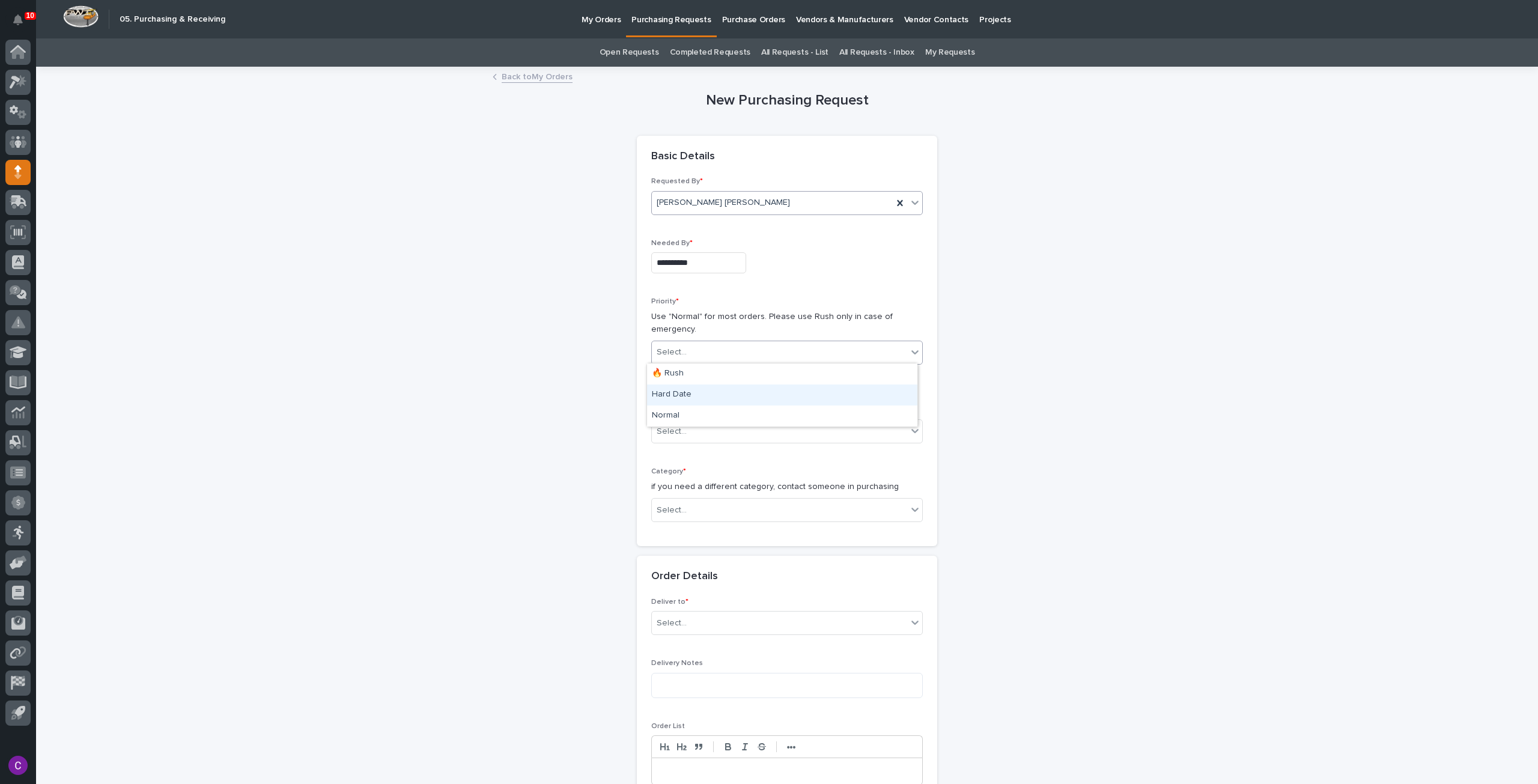
click at [756, 391] on div "Hard Date" at bounding box center [782, 395] width 270 height 21
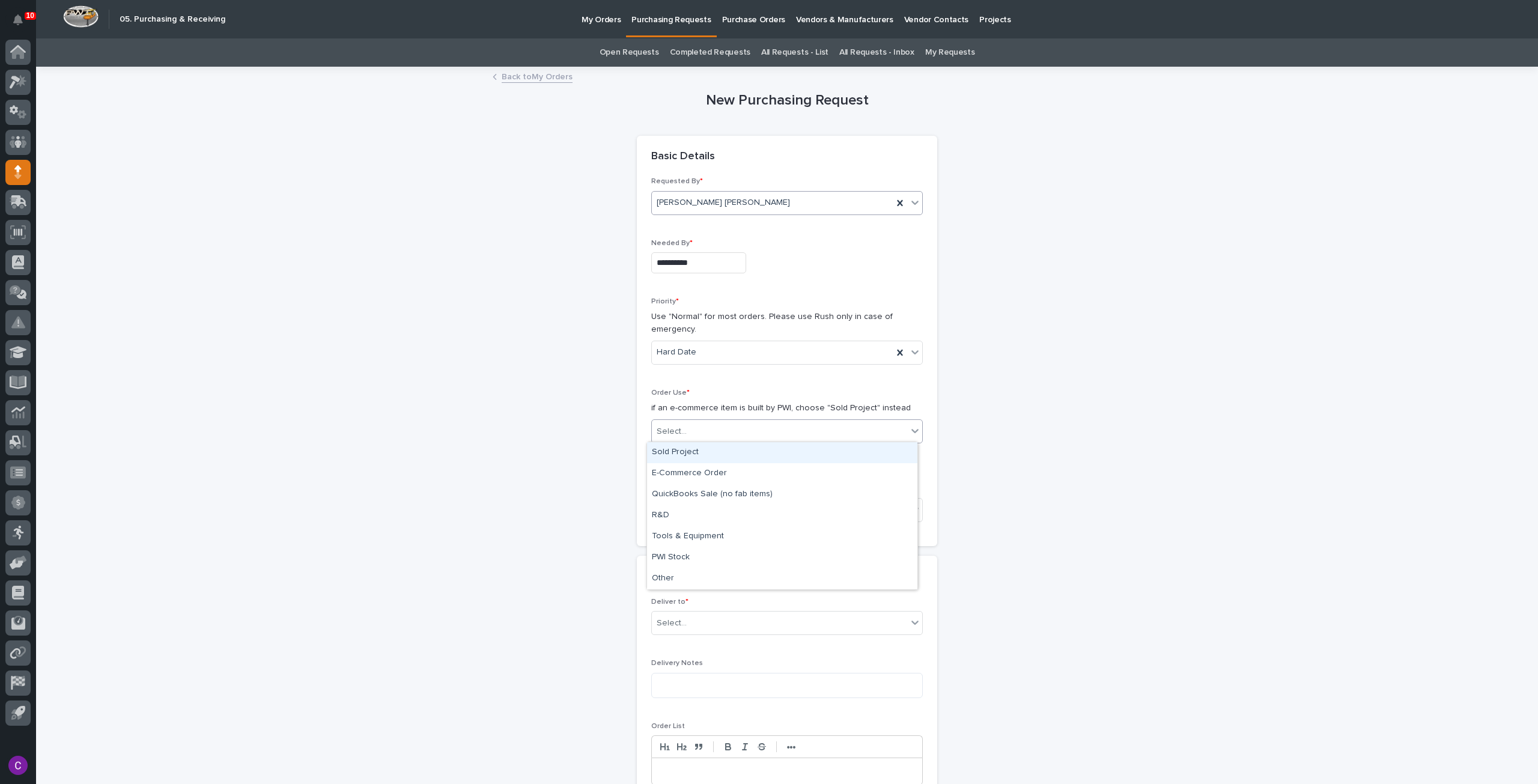
click at [758, 421] on div "Select..." at bounding box center [779, 431] width 255 height 20
click at [749, 452] on div "Sold Project" at bounding box center [782, 452] width 270 height 21
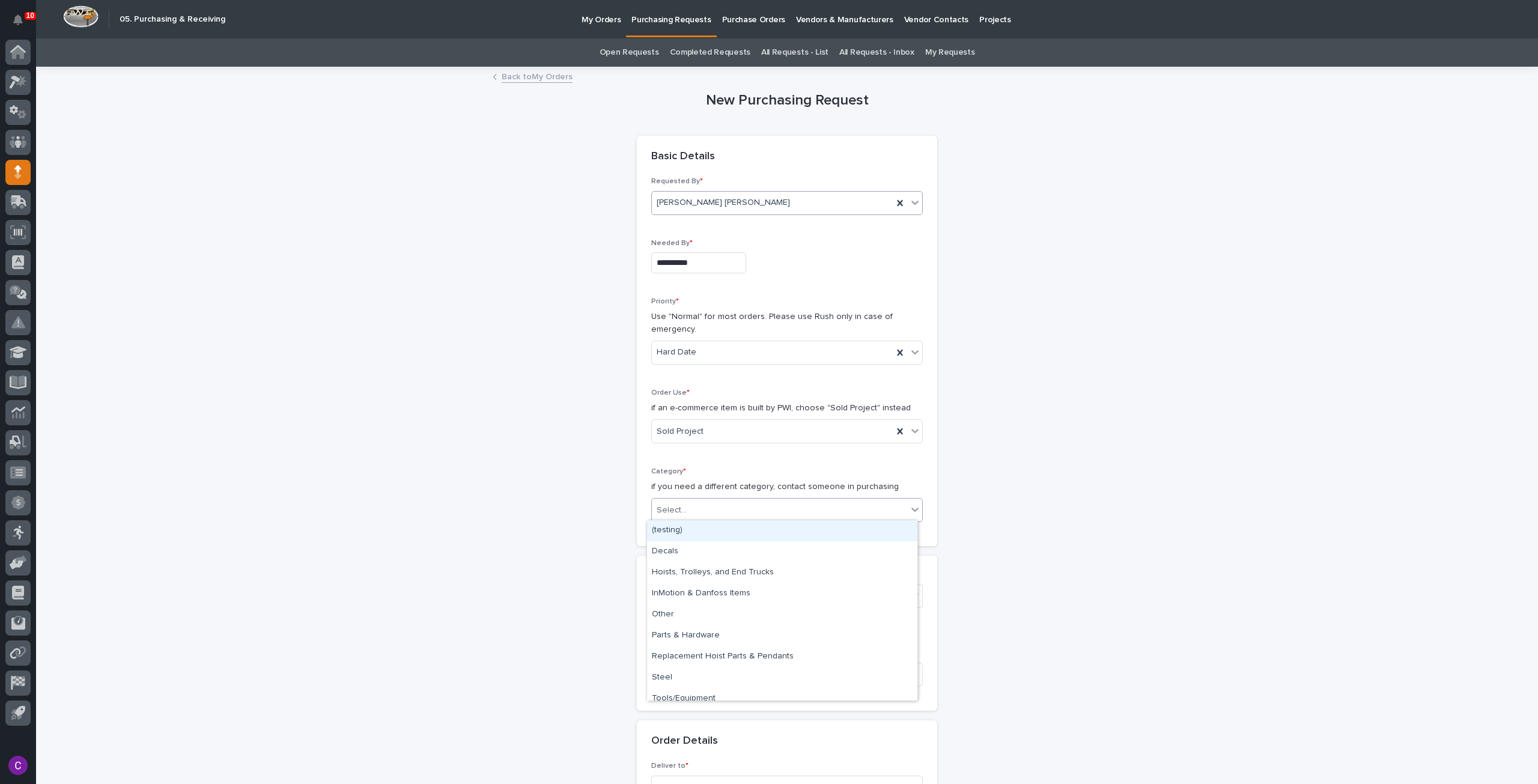
drag, startPoint x: 766, startPoint y: 501, endPoint x: 764, endPoint y: 508, distance: 7.3
click at [764, 507] on div "Select..." at bounding box center [779, 510] width 255 height 20
drag, startPoint x: 704, startPoint y: 669, endPoint x: 711, endPoint y: 669, distance: 7.0
click at [704, 669] on div "Steel" at bounding box center [782, 668] width 270 height 21
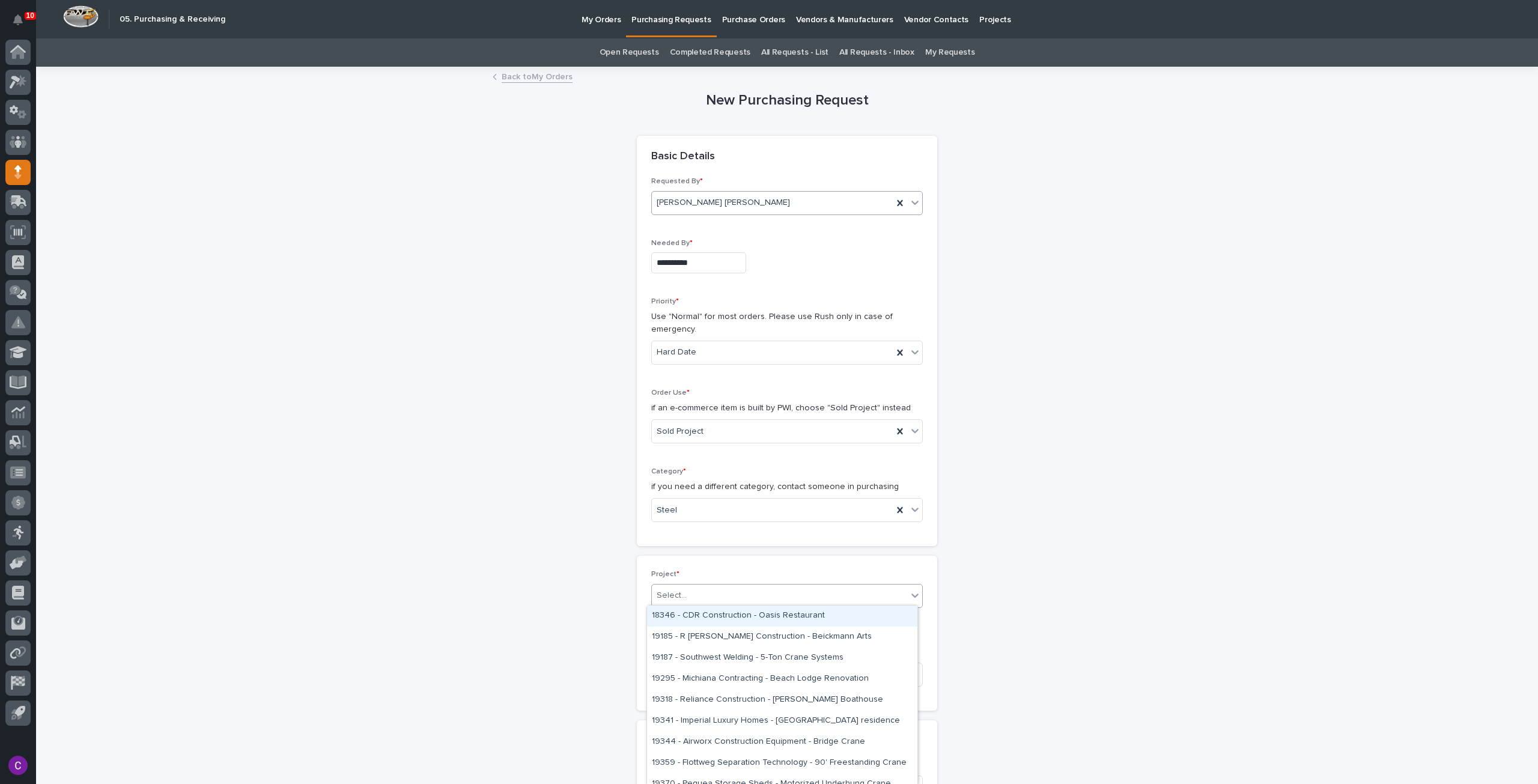
click at [732, 595] on div "Select..." at bounding box center [779, 595] width 255 height 20
type input "*****"
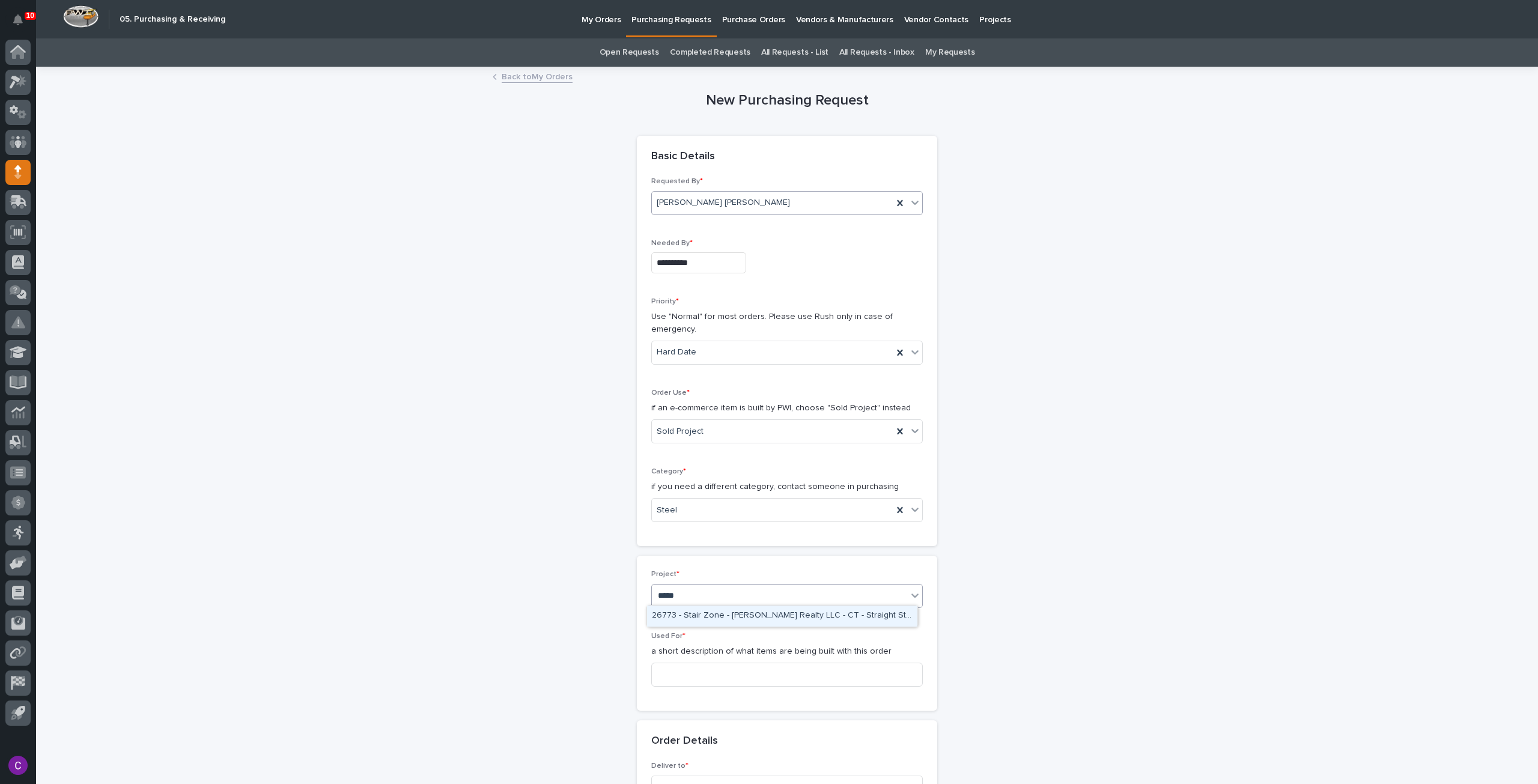
click at [732, 619] on div "26773 - Stair Zone - [PERSON_NAME] Realty LLC - CT - Straight Stair" at bounding box center [782, 616] width 270 height 21
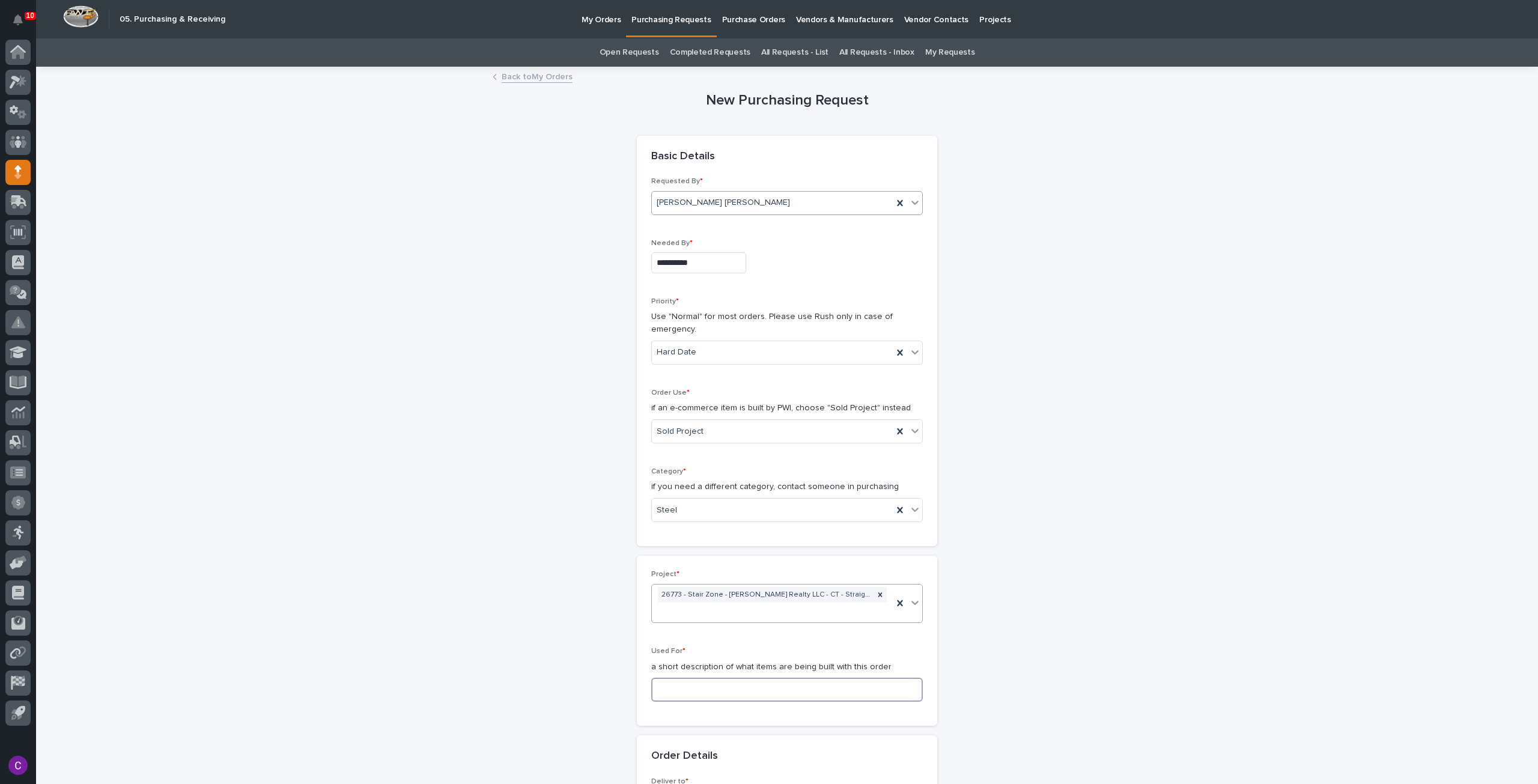
click at [762, 678] on input at bounding box center [787, 690] width 272 height 24
click at [738, 679] on input at bounding box center [787, 690] width 272 height 24
click at [672, 678] on input "Stair Steel" at bounding box center [787, 690] width 272 height 24
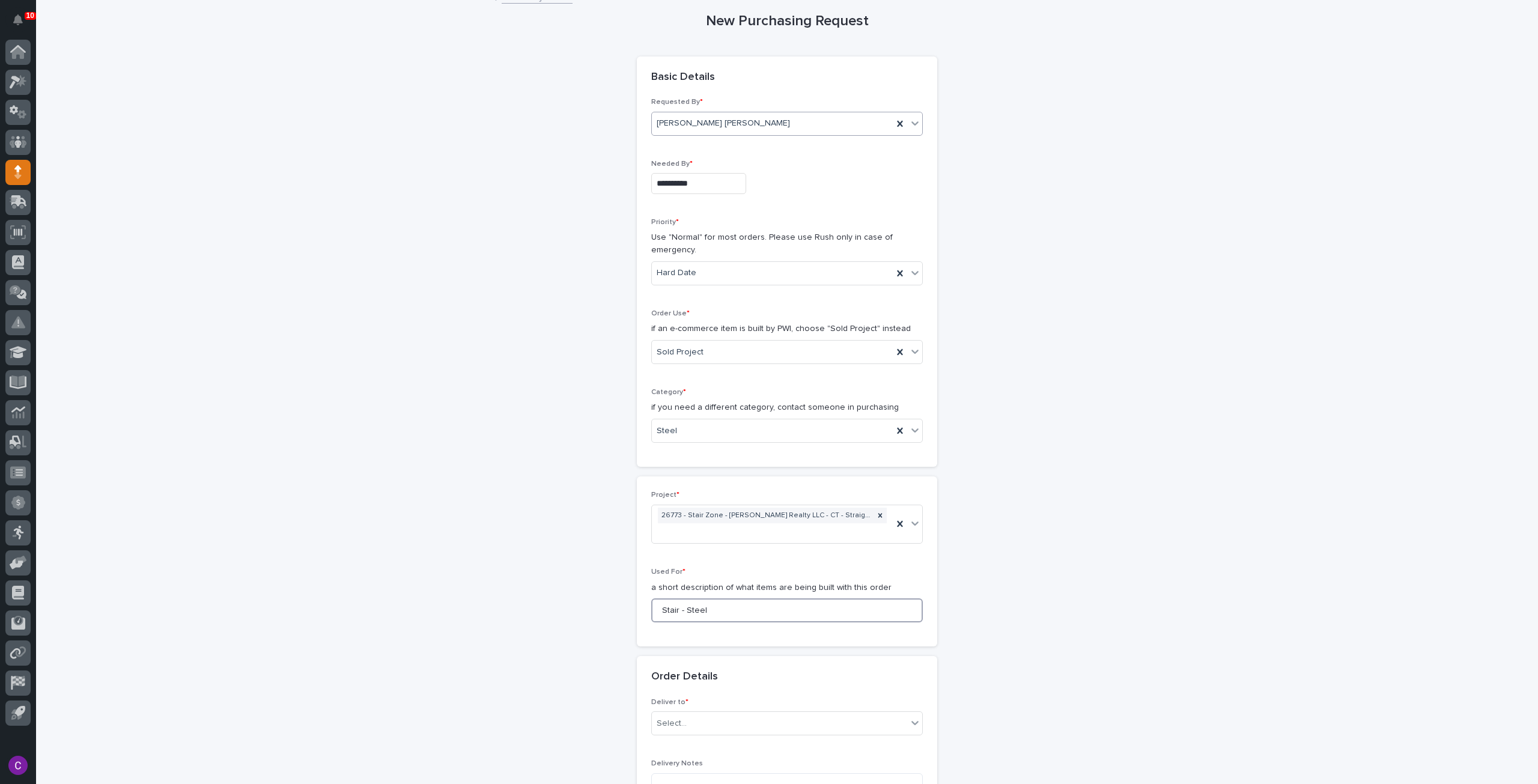
scroll to position [180, 0]
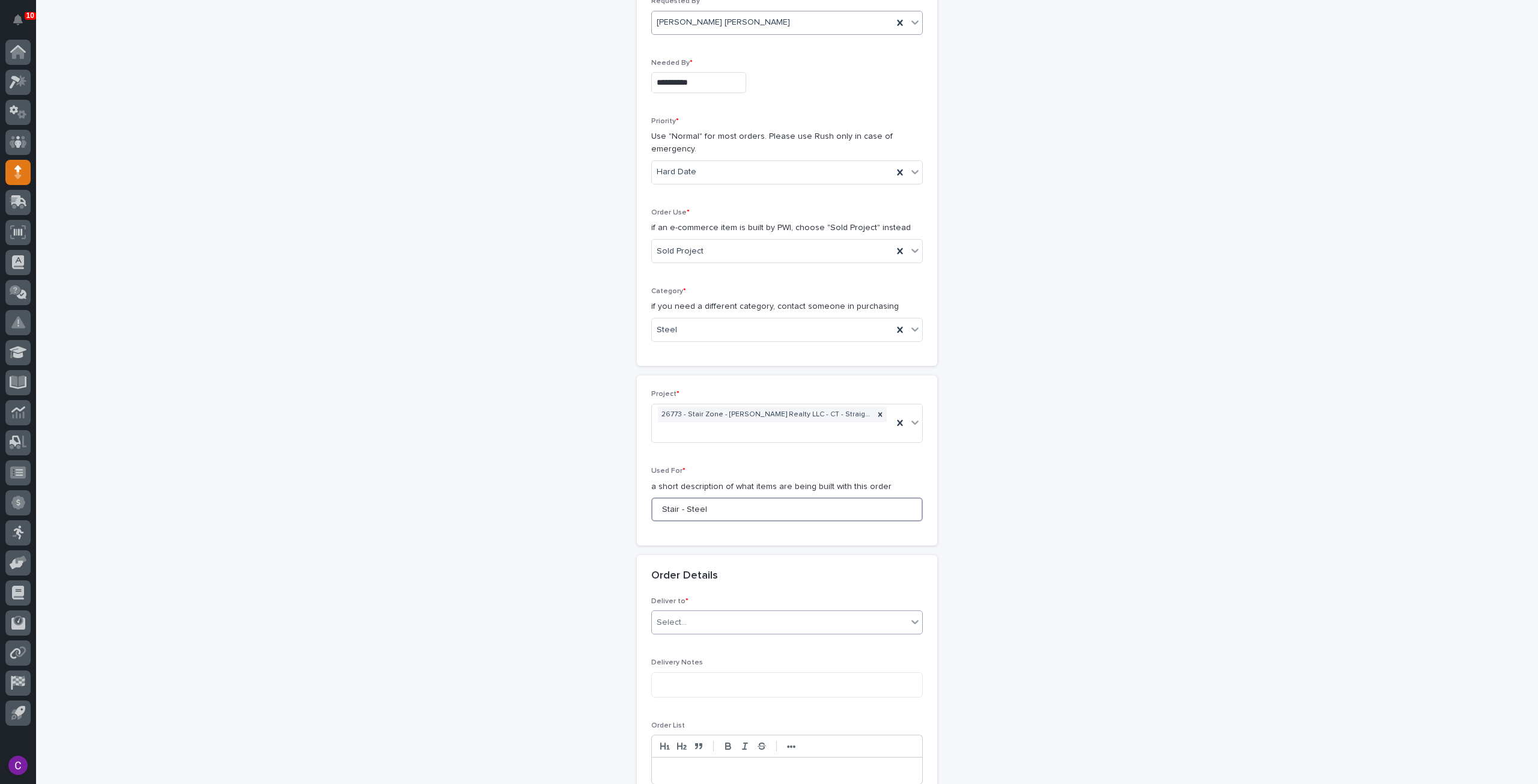
type input "Stair - Steel"
click at [739, 613] on div "Select..." at bounding box center [779, 622] width 255 height 20
click at [722, 624] on div "PWI" at bounding box center [782, 627] width 270 height 21
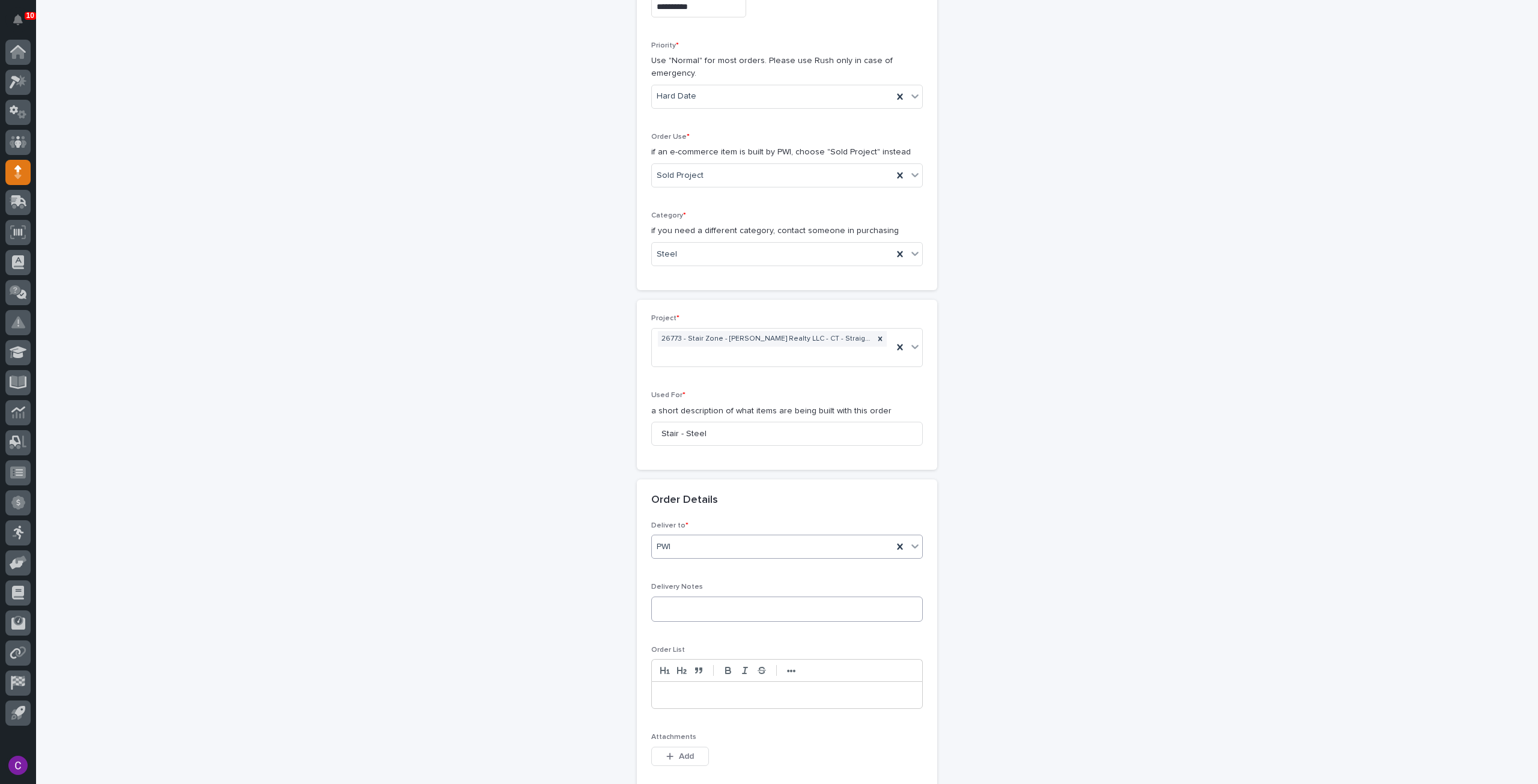
scroll to position [420, 0]
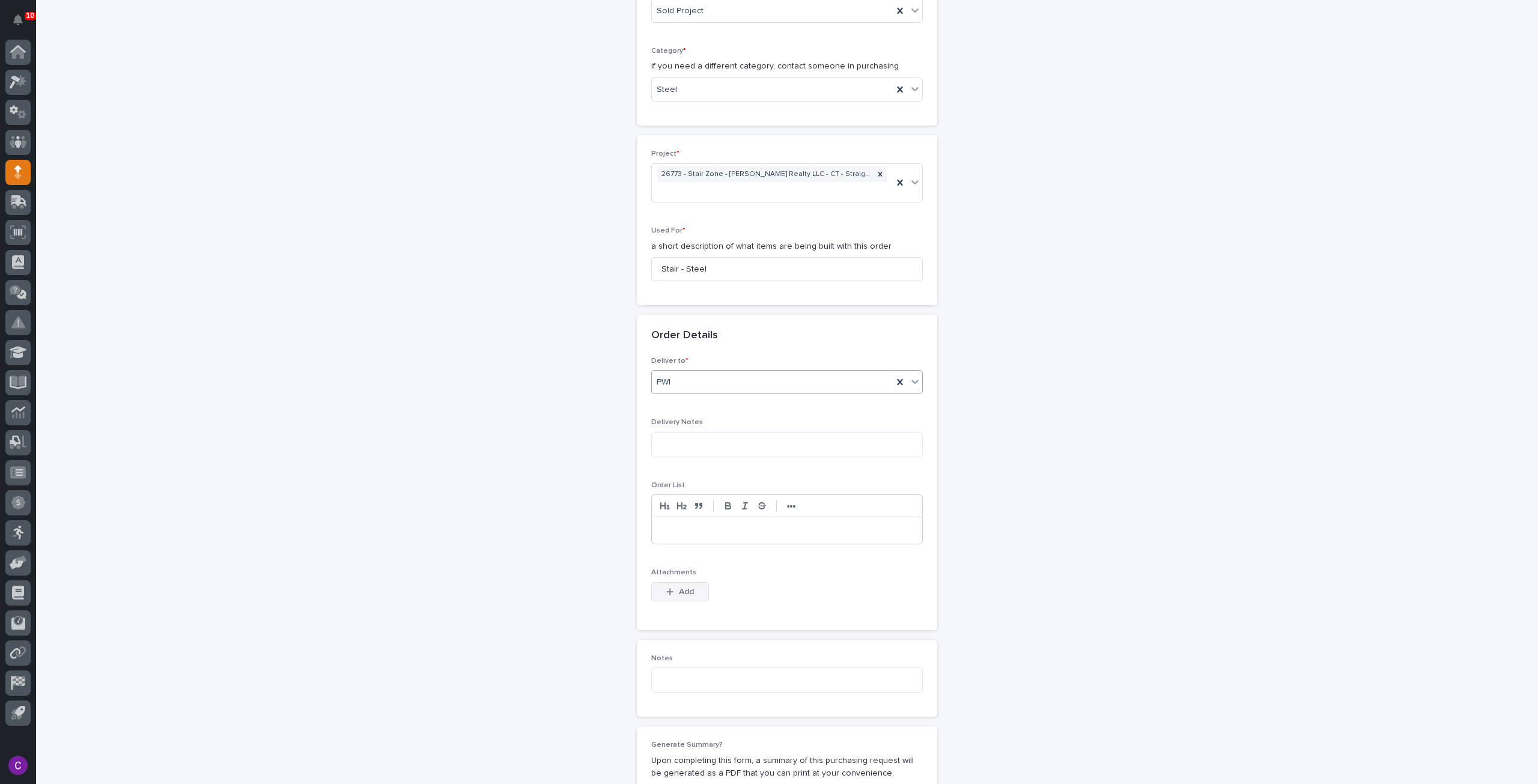
click at [679, 587] on span "Add" at bounding box center [687, 591] width 15 height 8
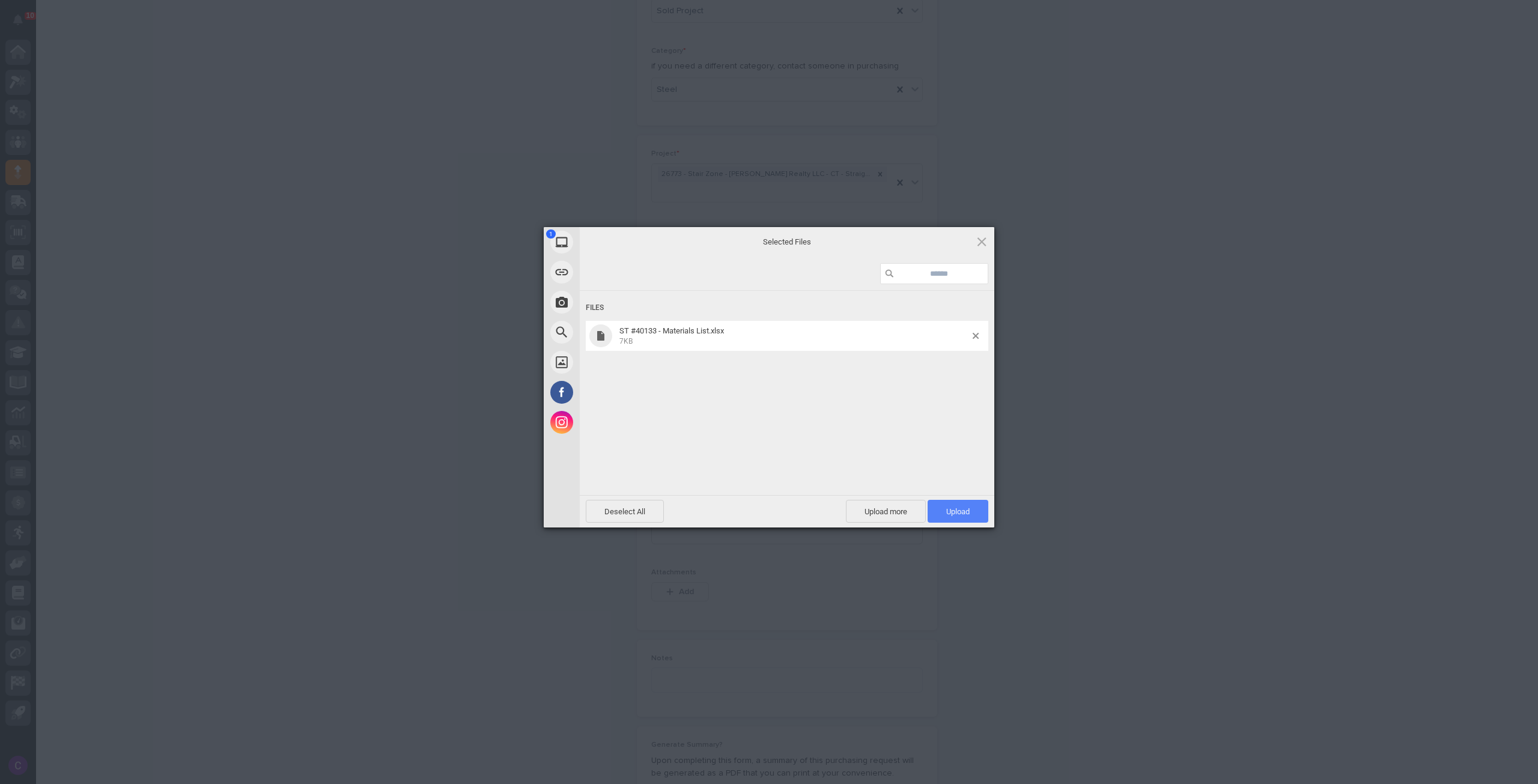
click at [975, 509] on span "Upload 1" at bounding box center [958, 511] width 61 height 23
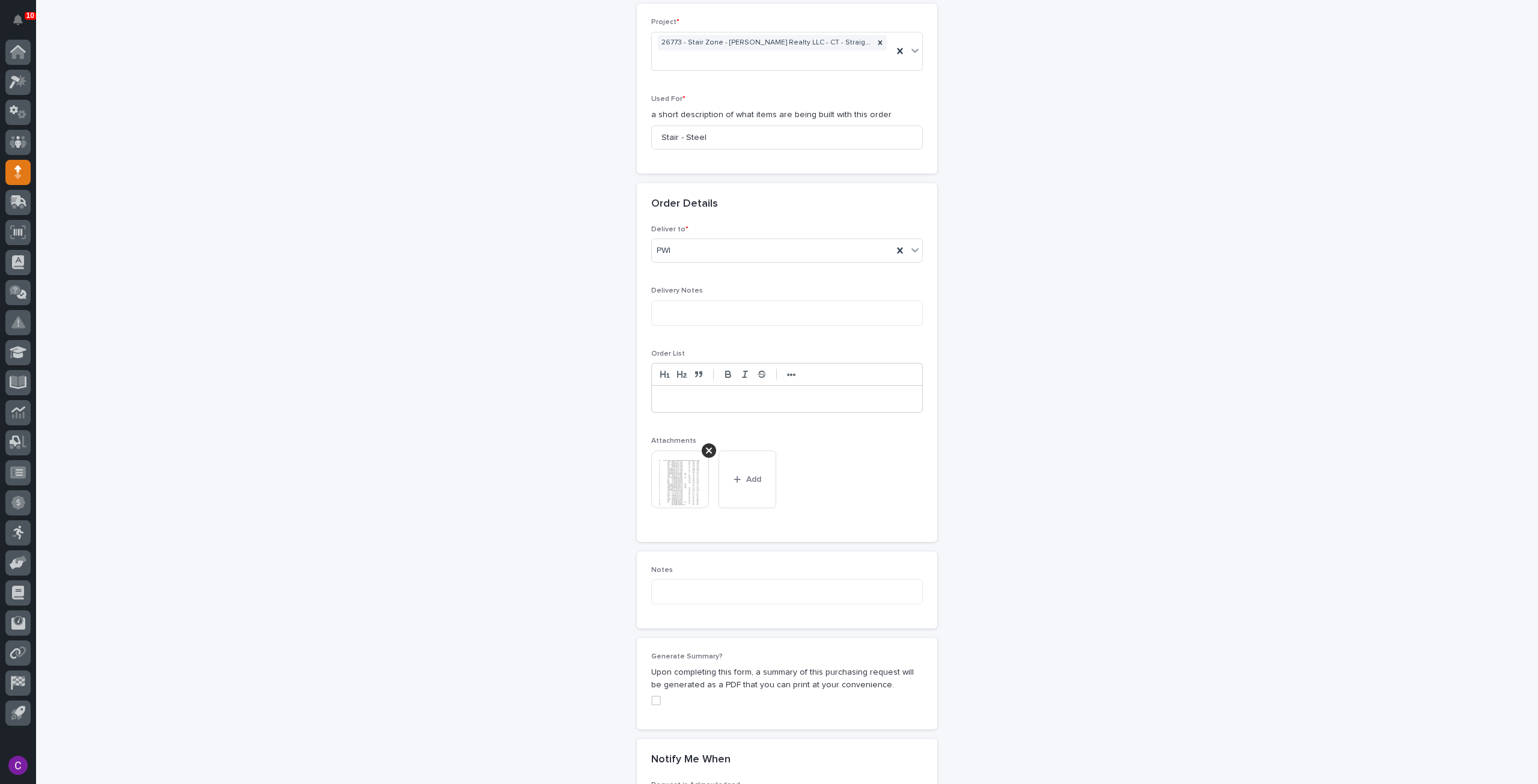
scroll to position [742, 0]
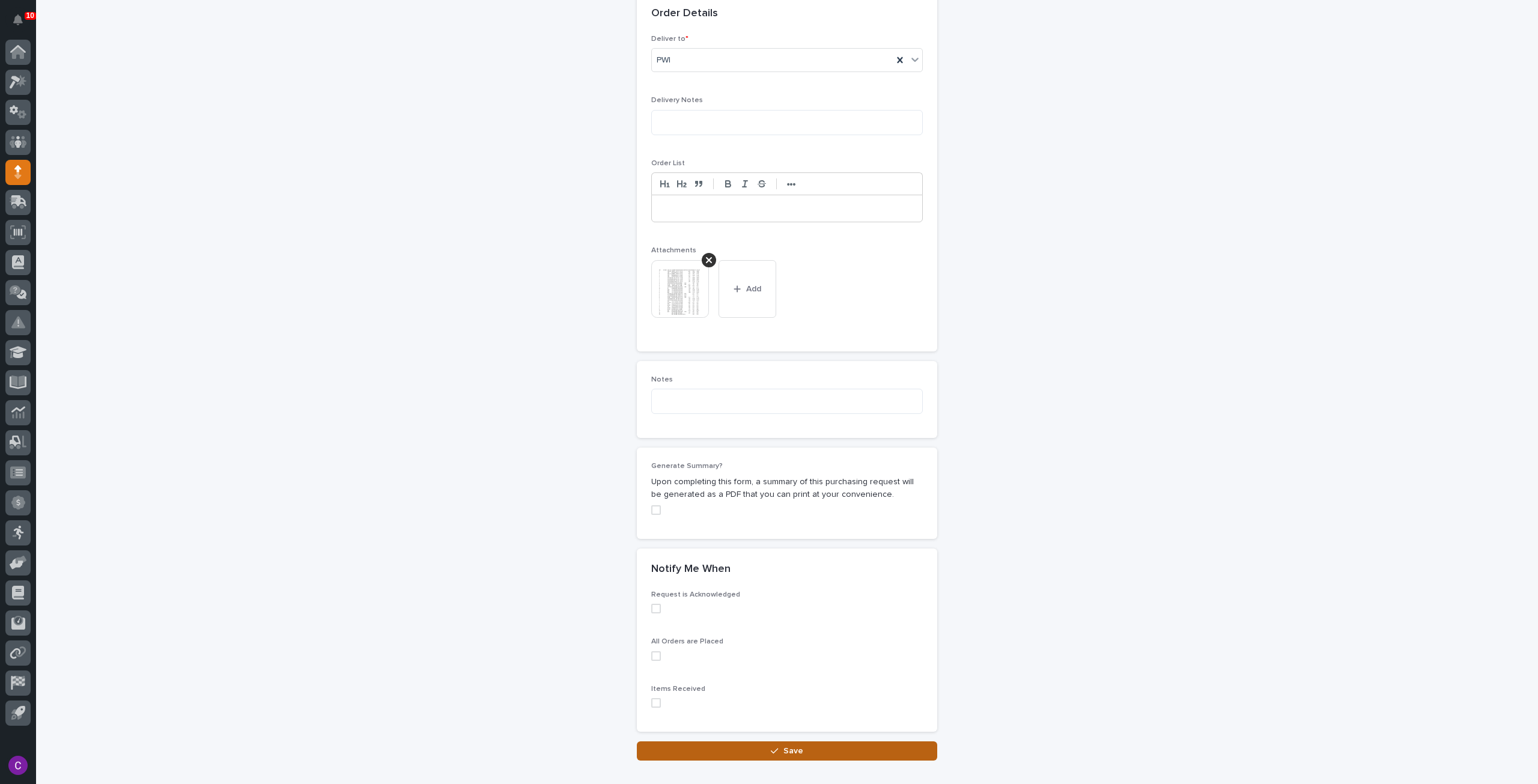
click at [784, 747] on span "Save" at bounding box center [793, 750] width 20 height 8
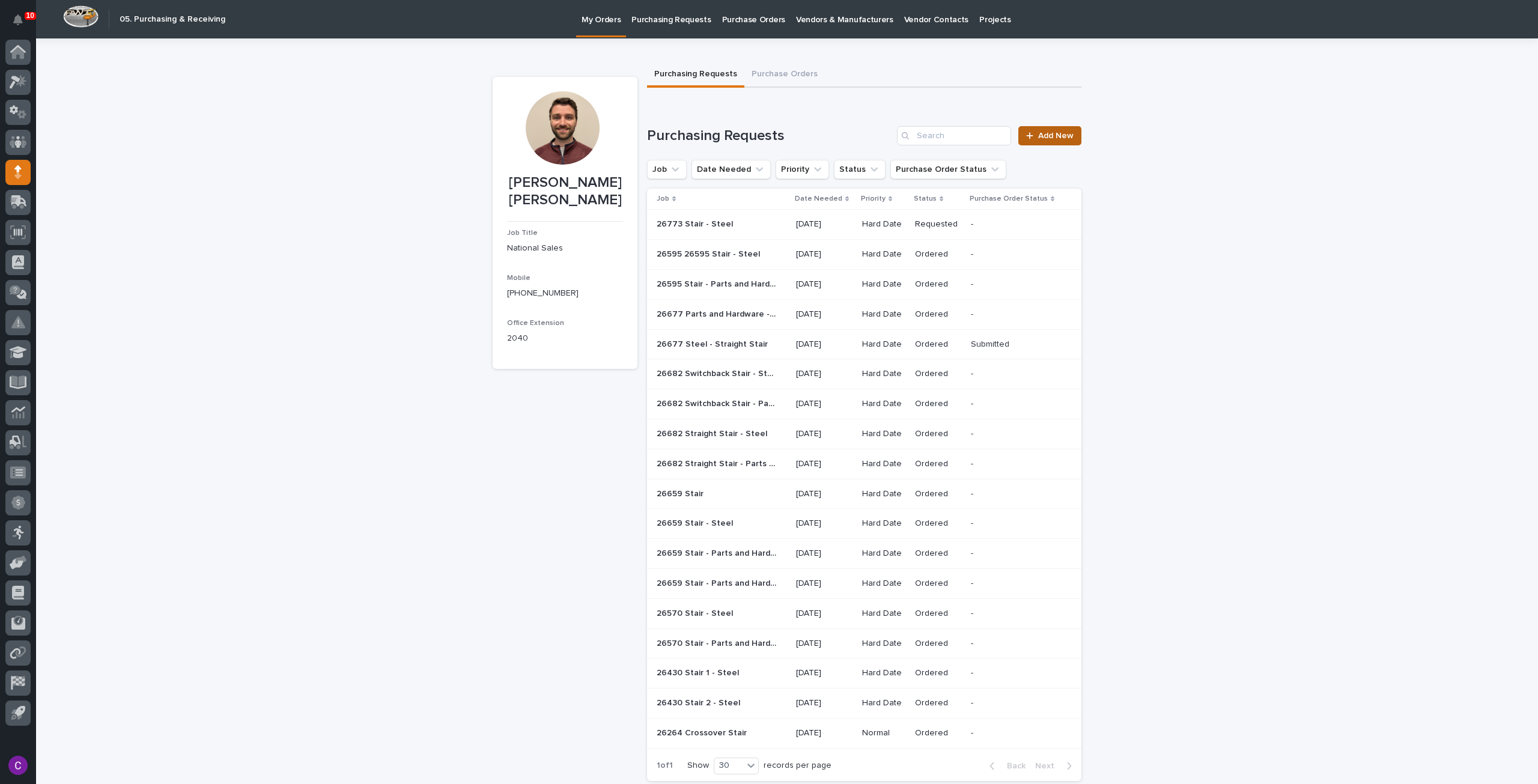
click at [1041, 134] on span "Add New" at bounding box center [1056, 135] width 35 height 8
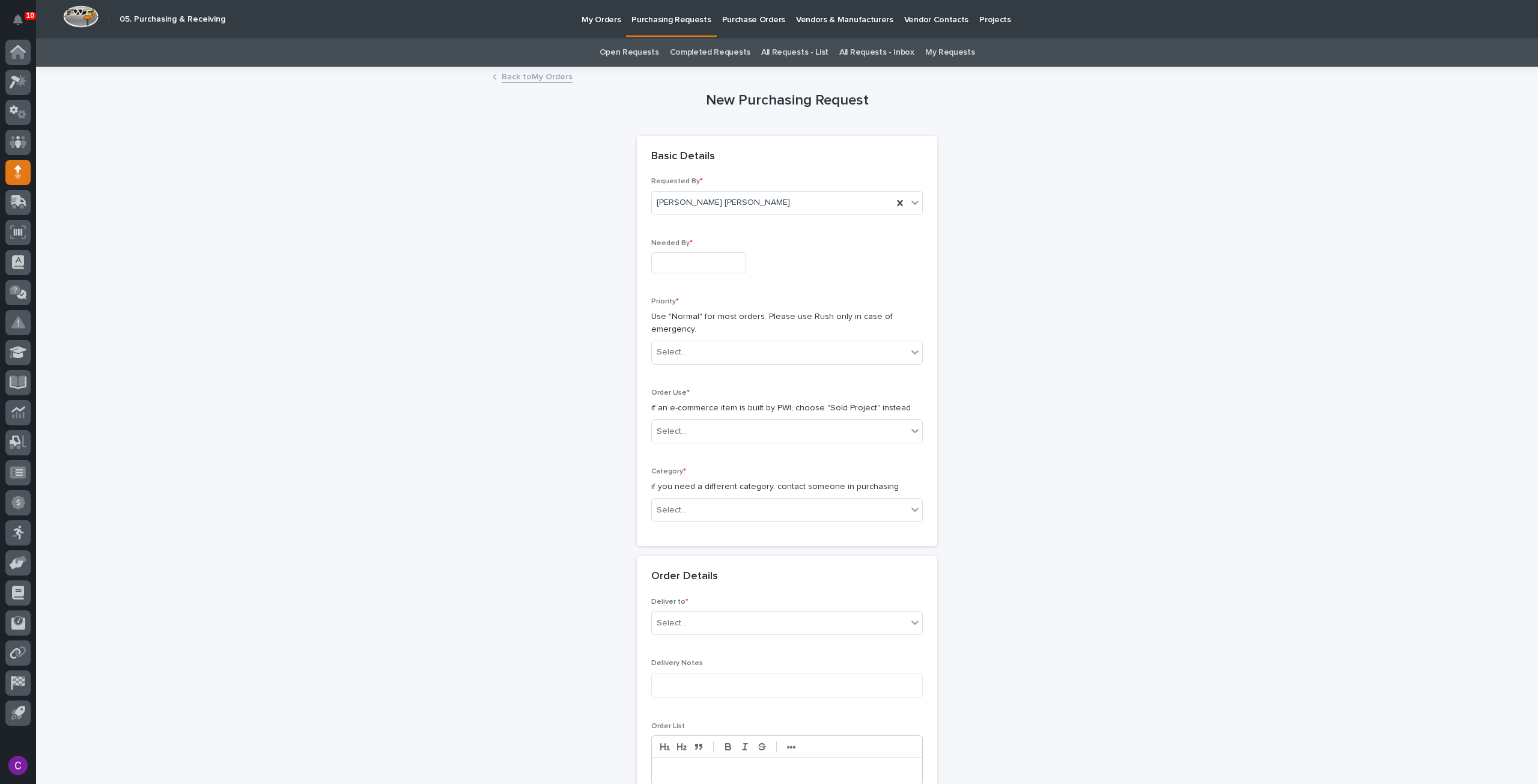
click at [722, 262] on input "text" at bounding box center [699, 263] width 95 height 21
click at [693, 184] on div "20" at bounding box center [691, 184] width 16 height 16
click at [696, 255] on input "**********" at bounding box center [699, 263] width 95 height 21
click at [692, 205] on div "27" at bounding box center [691, 203] width 16 height 16
type input "**********"
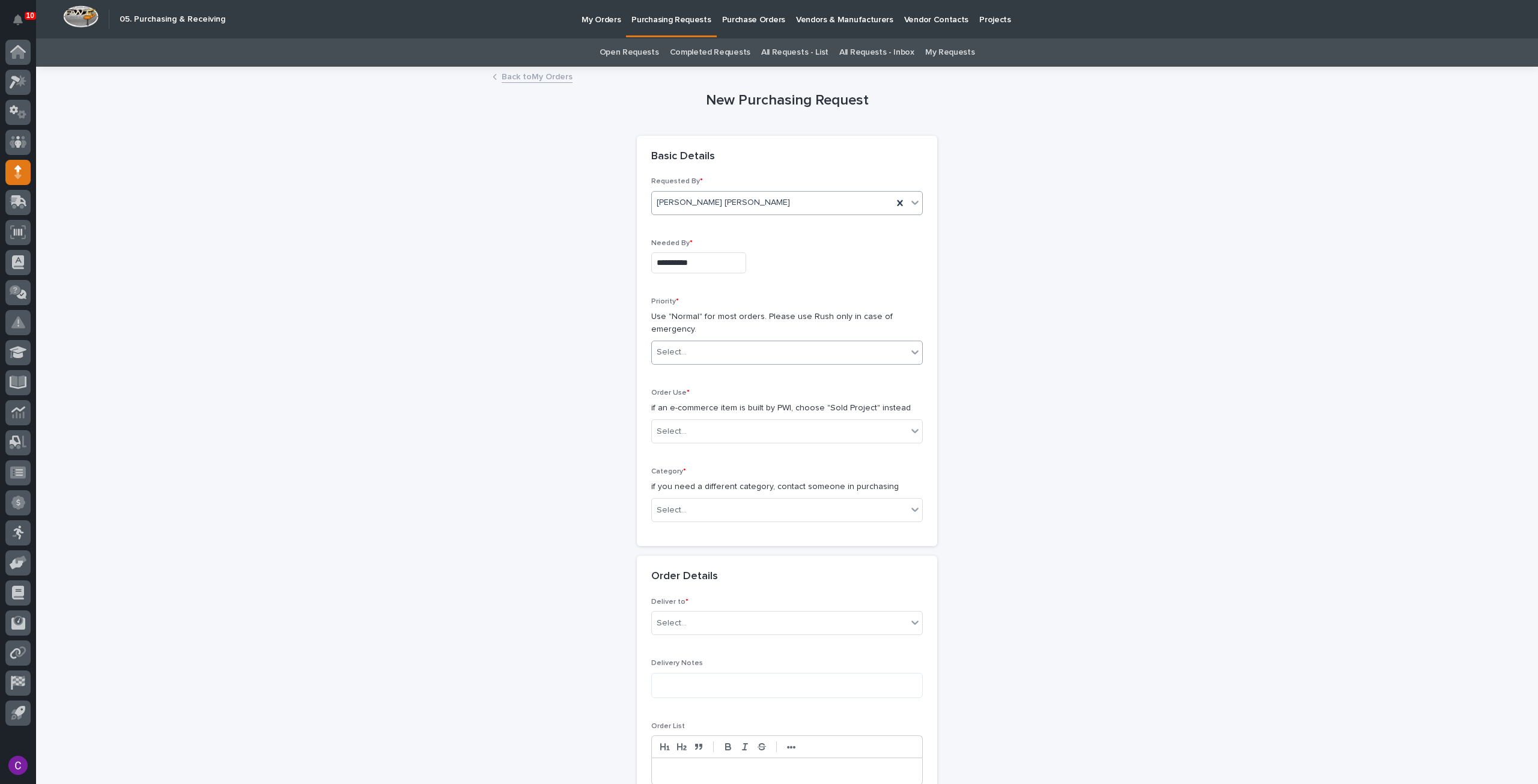
click at [726, 347] on div "Select..." at bounding box center [779, 352] width 255 height 20
click at [726, 388] on div "Hard Date" at bounding box center [782, 395] width 270 height 21
click at [751, 432] on div "Select..." at bounding box center [779, 431] width 255 height 20
click at [746, 445] on div "Sold Project" at bounding box center [782, 452] width 270 height 21
click at [769, 522] on div "Category * if you need a different category, contact someone in purchasing Sele…" at bounding box center [787, 500] width 272 height 65
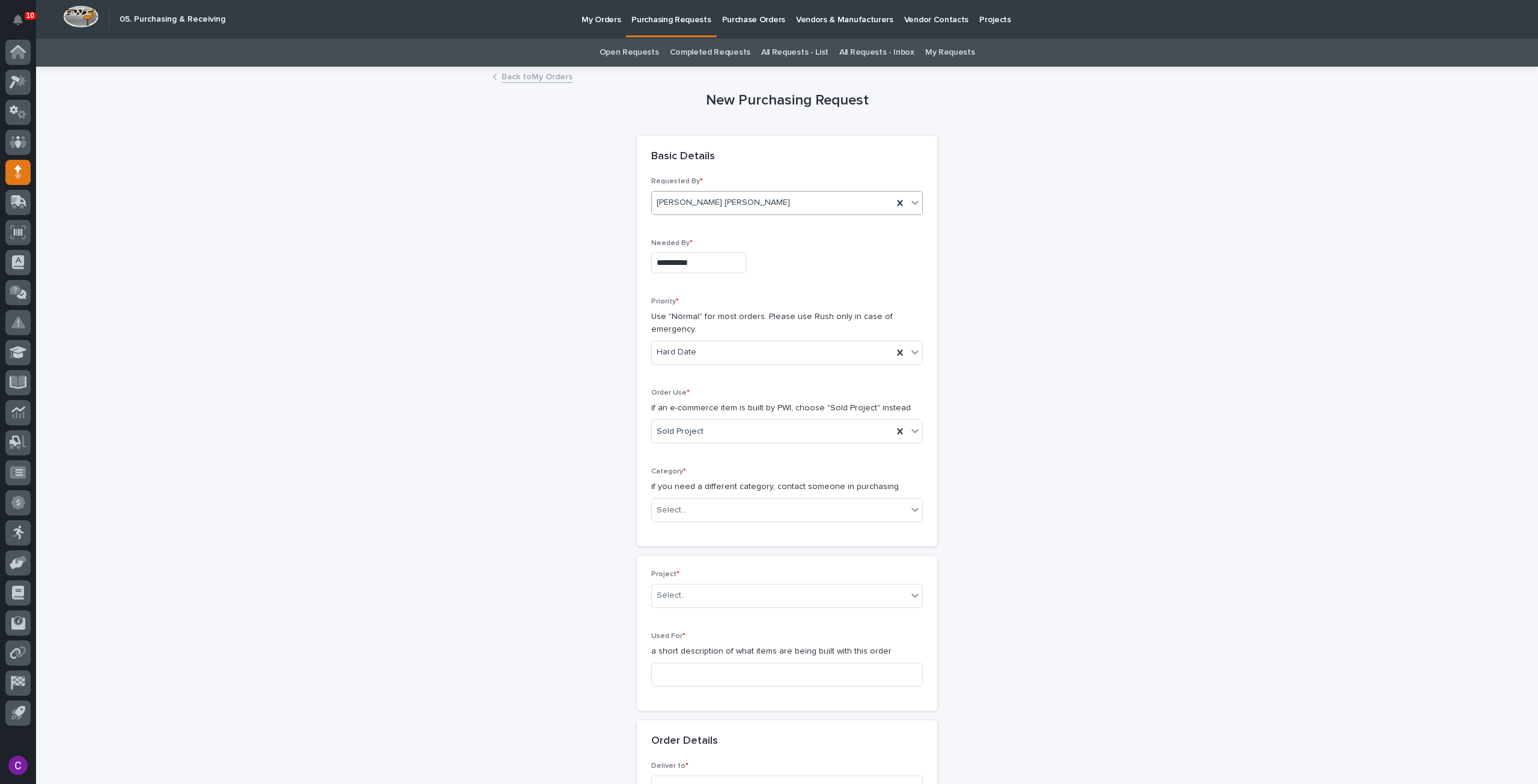
click at [764, 524] on div "Category * if you need a different category, contact someone in purchasing Sele…" at bounding box center [787, 500] width 272 height 65
click at [755, 516] on div "Select..." at bounding box center [779, 510] width 255 height 20
click at [713, 640] on div "Parts & Hardware" at bounding box center [782, 635] width 270 height 21
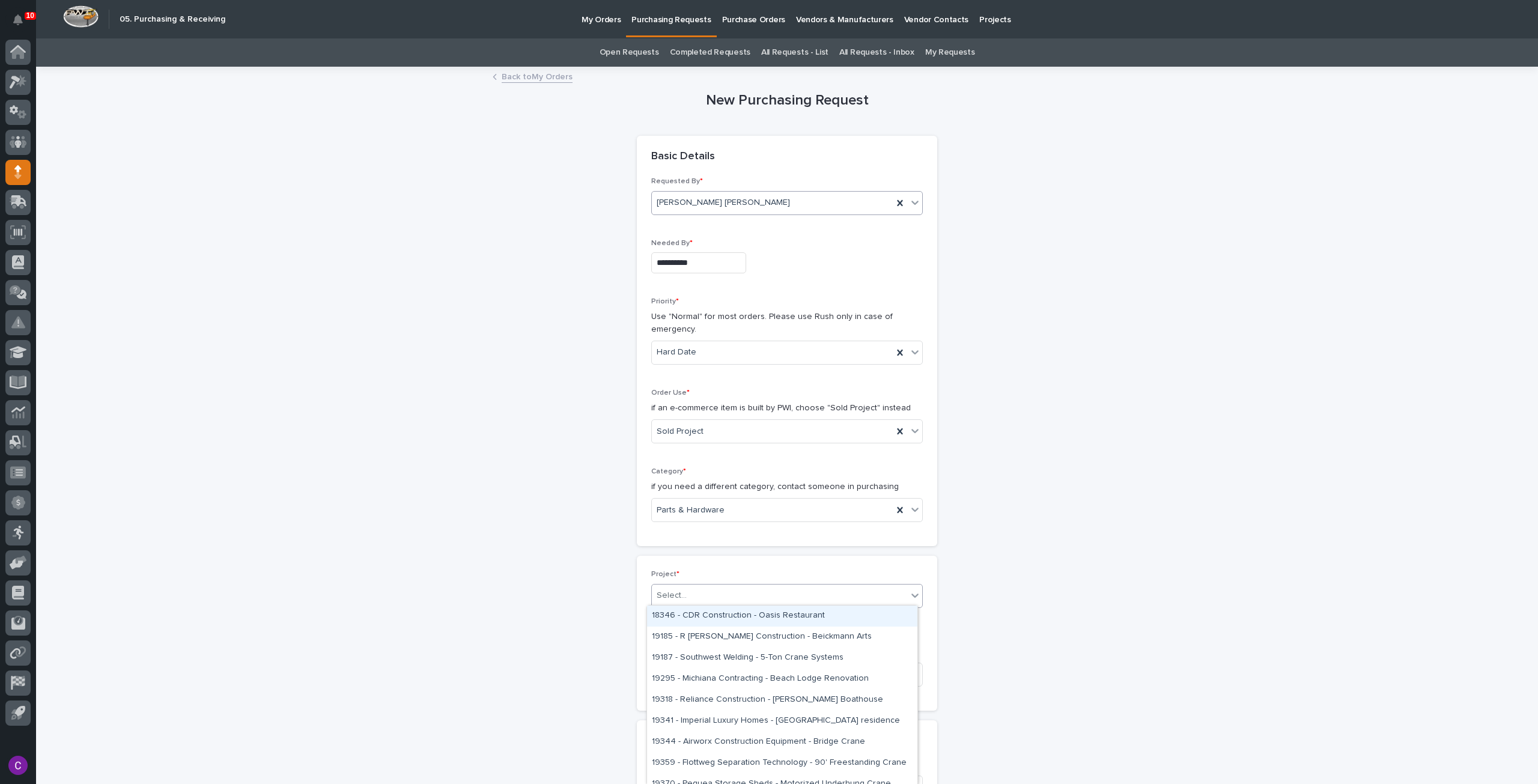
click at [708, 598] on div "Select..." at bounding box center [779, 595] width 255 height 20
type input "*****"
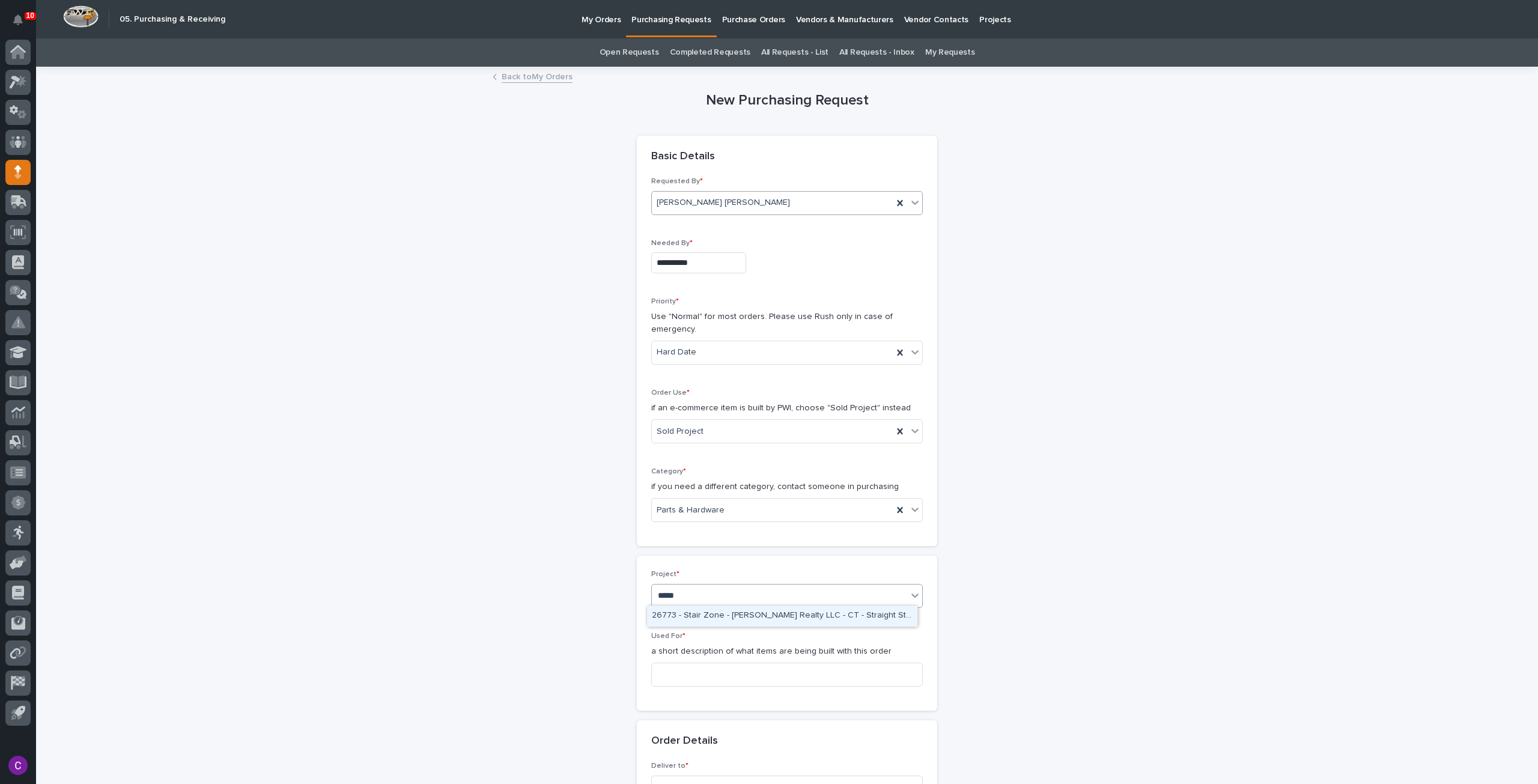
click at [703, 619] on div "26773 - Stair Zone - [PERSON_NAME] Realty LLC - CT - Straight Stair" at bounding box center [782, 616] width 270 height 21
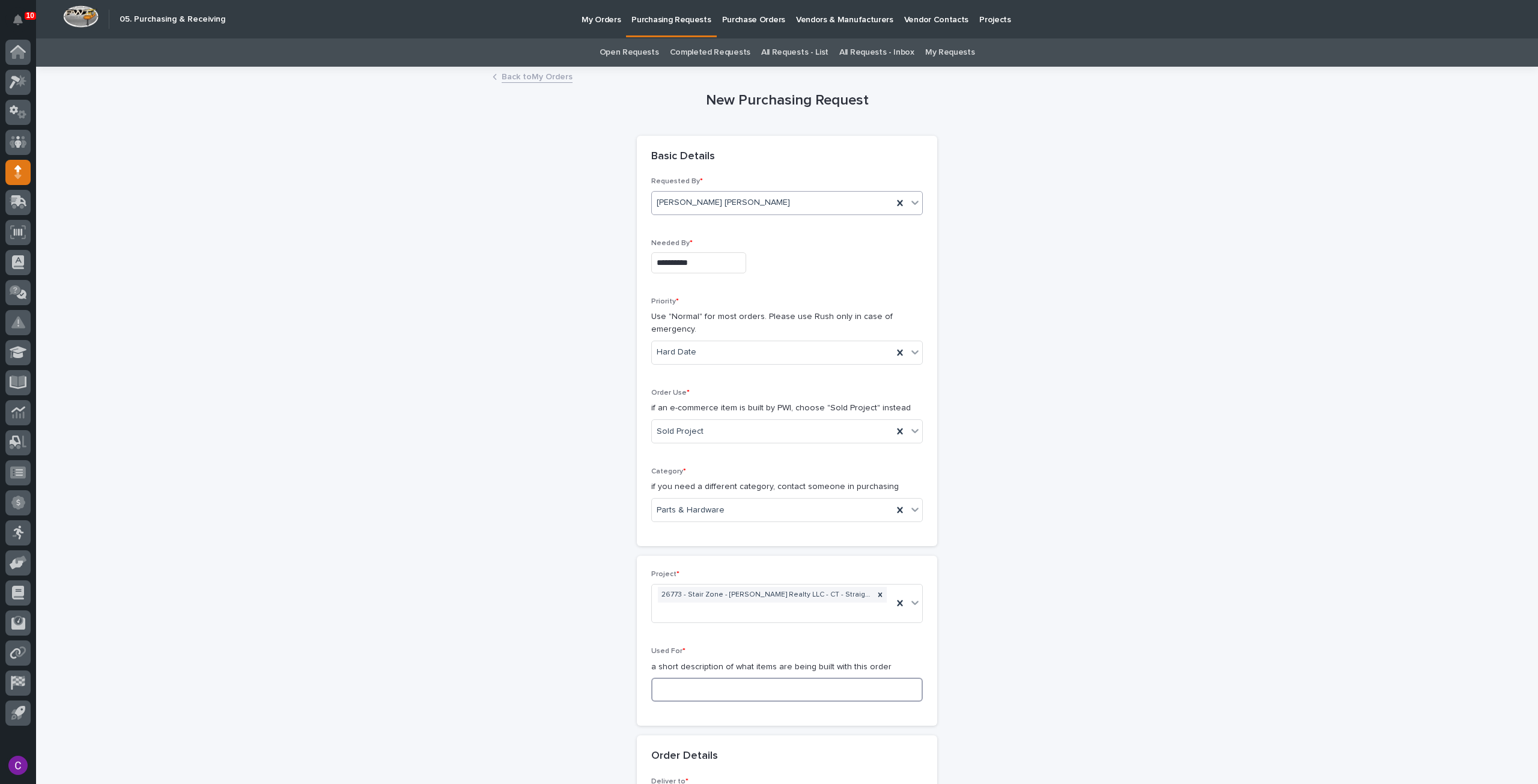
click at [679, 679] on input at bounding box center [787, 690] width 272 height 24
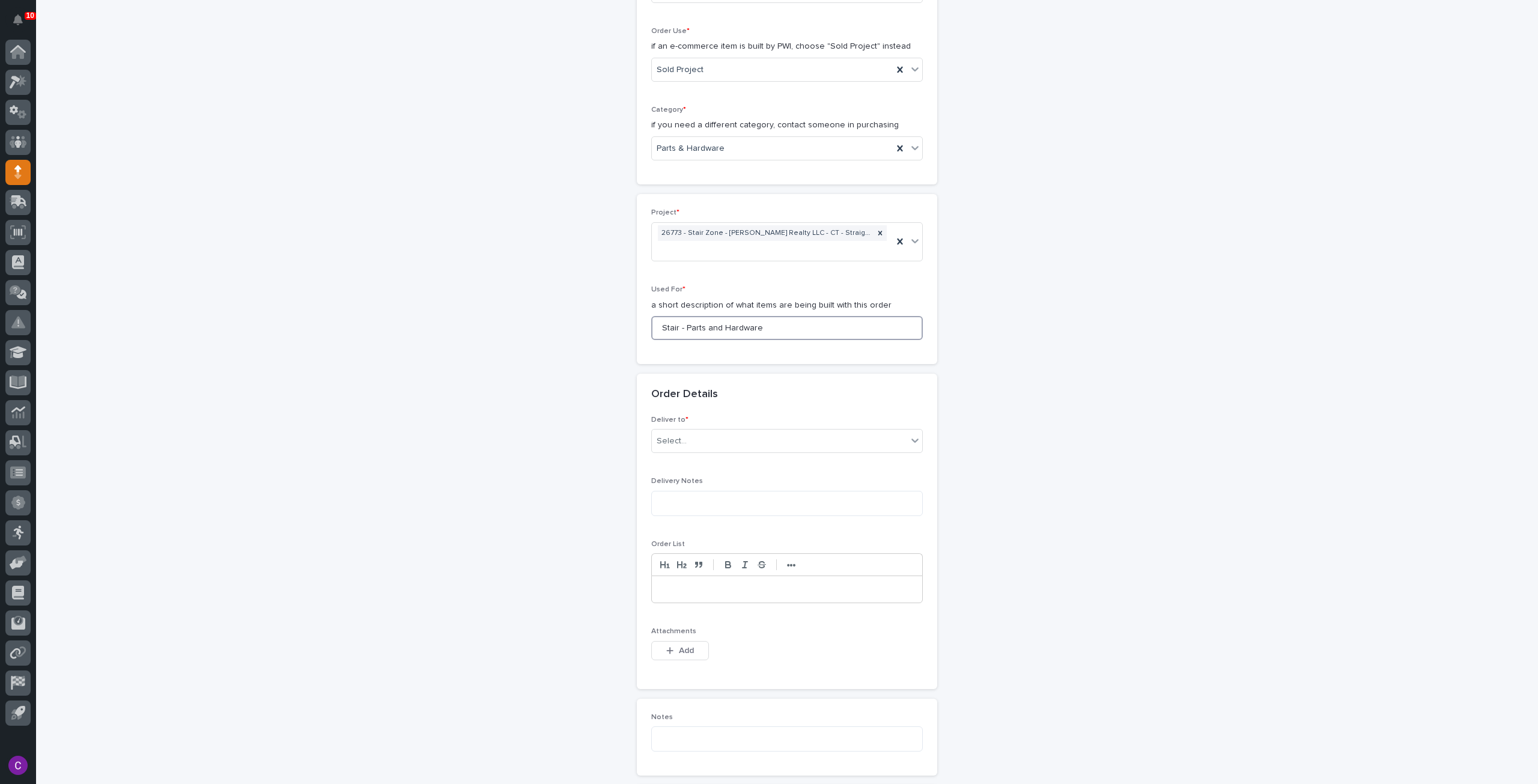
scroll to position [480, 0]
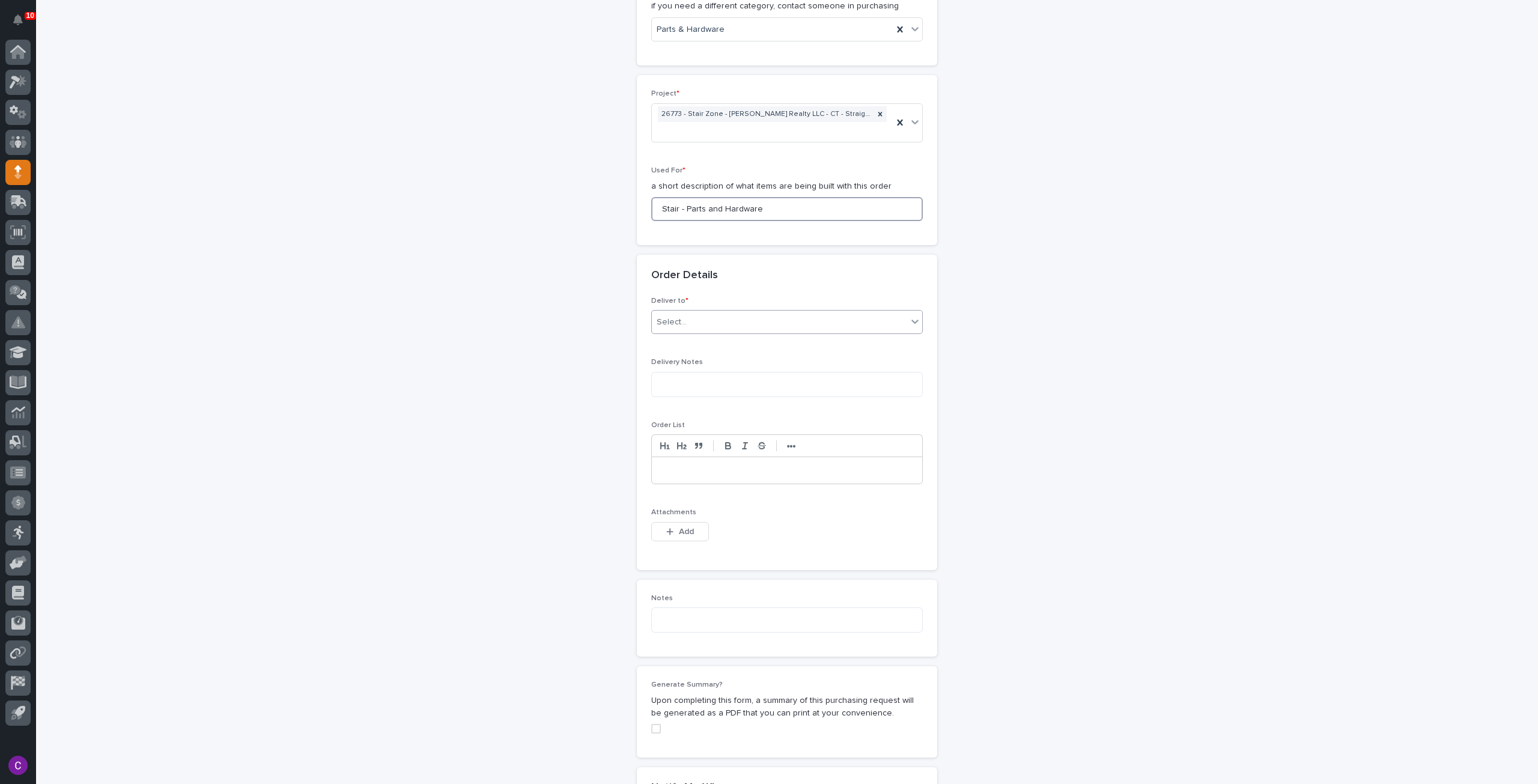
type input "Stair - Parts and Hardware"
click at [823, 313] on div "Select..." at bounding box center [779, 322] width 255 height 20
drag, startPoint x: 703, startPoint y: 337, endPoint x: 690, endPoint y: 324, distance: 18.4
click at [690, 324] on div "PWI" at bounding box center [782, 327] width 270 height 21
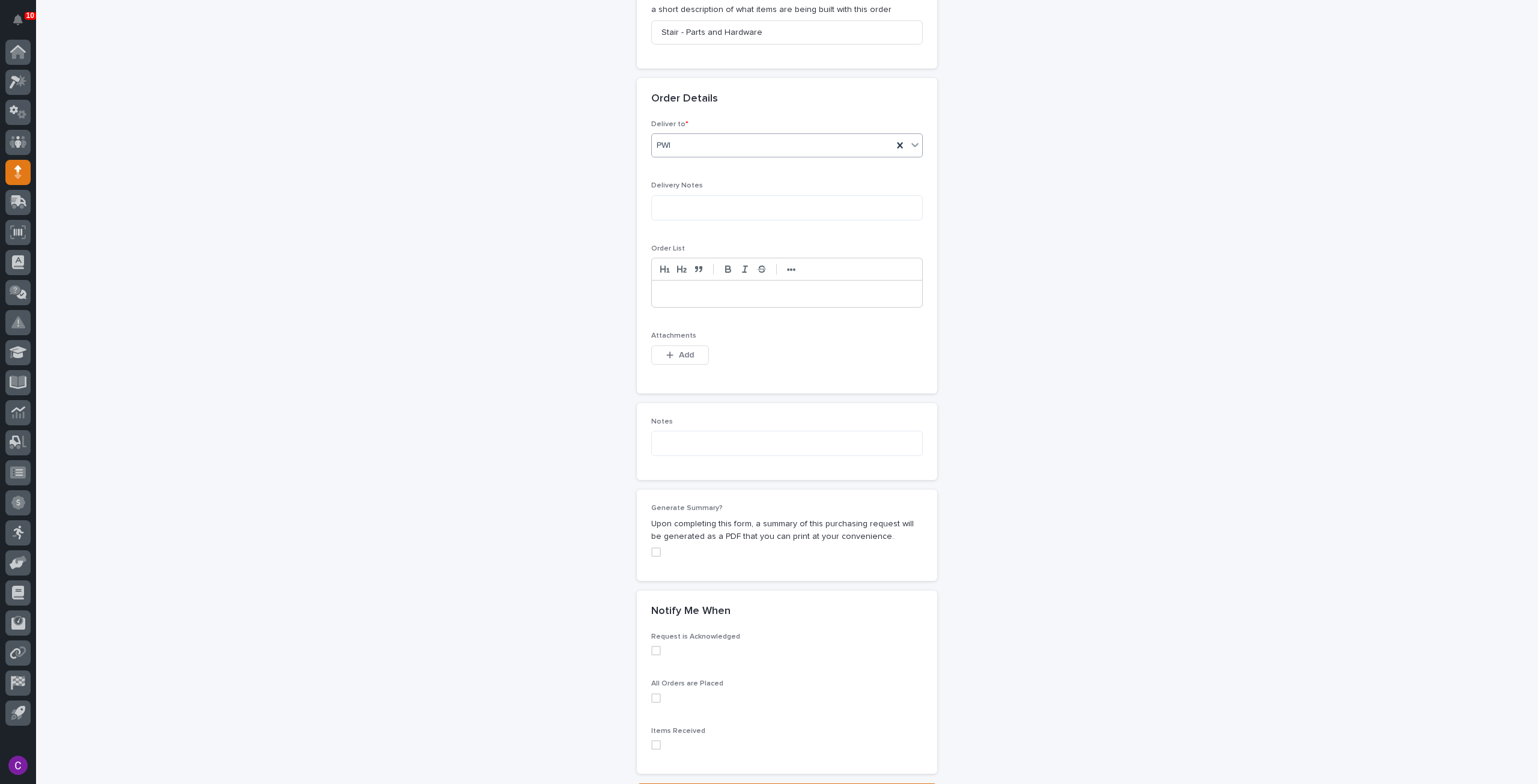
scroll to position [751, 0]
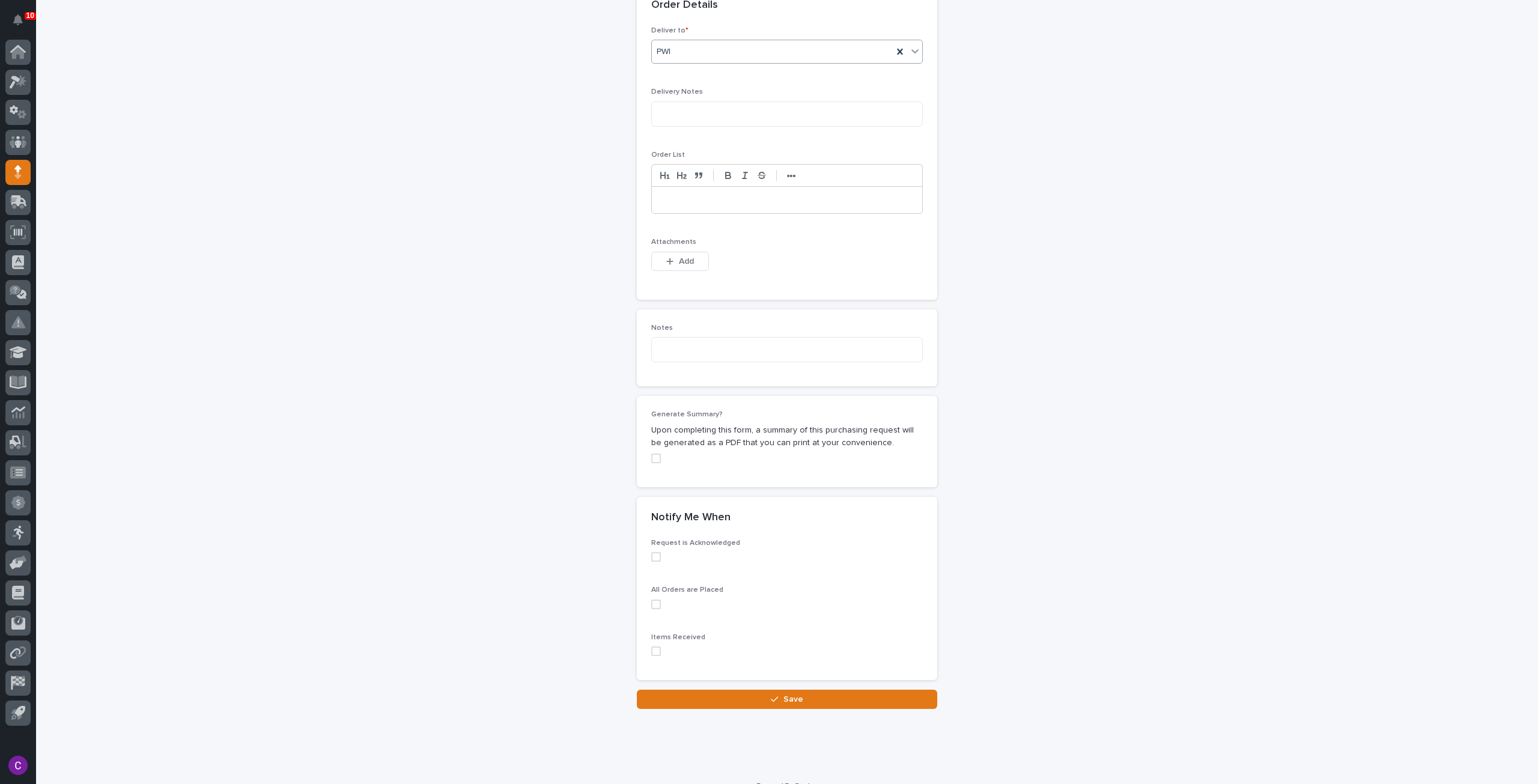
click at [694, 254] on div "Add" at bounding box center [680, 264] width 58 height 24
click at [692, 252] on div "Add" at bounding box center [680, 264] width 58 height 24
click at [685, 257] on span "Add" at bounding box center [687, 261] width 15 height 8
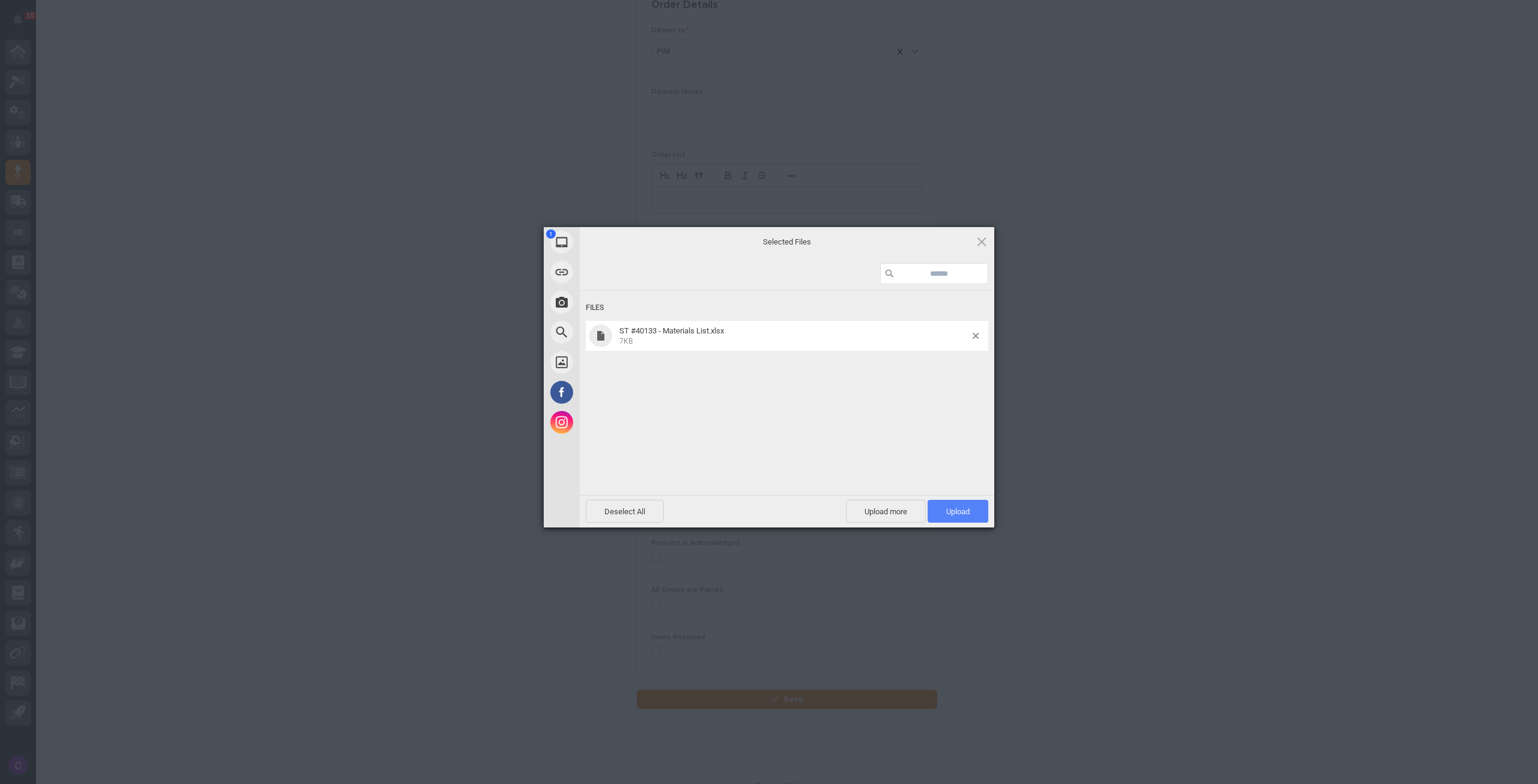
click at [956, 504] on span "Upload 1" at bounding box center [958, 511] width 61 height 23
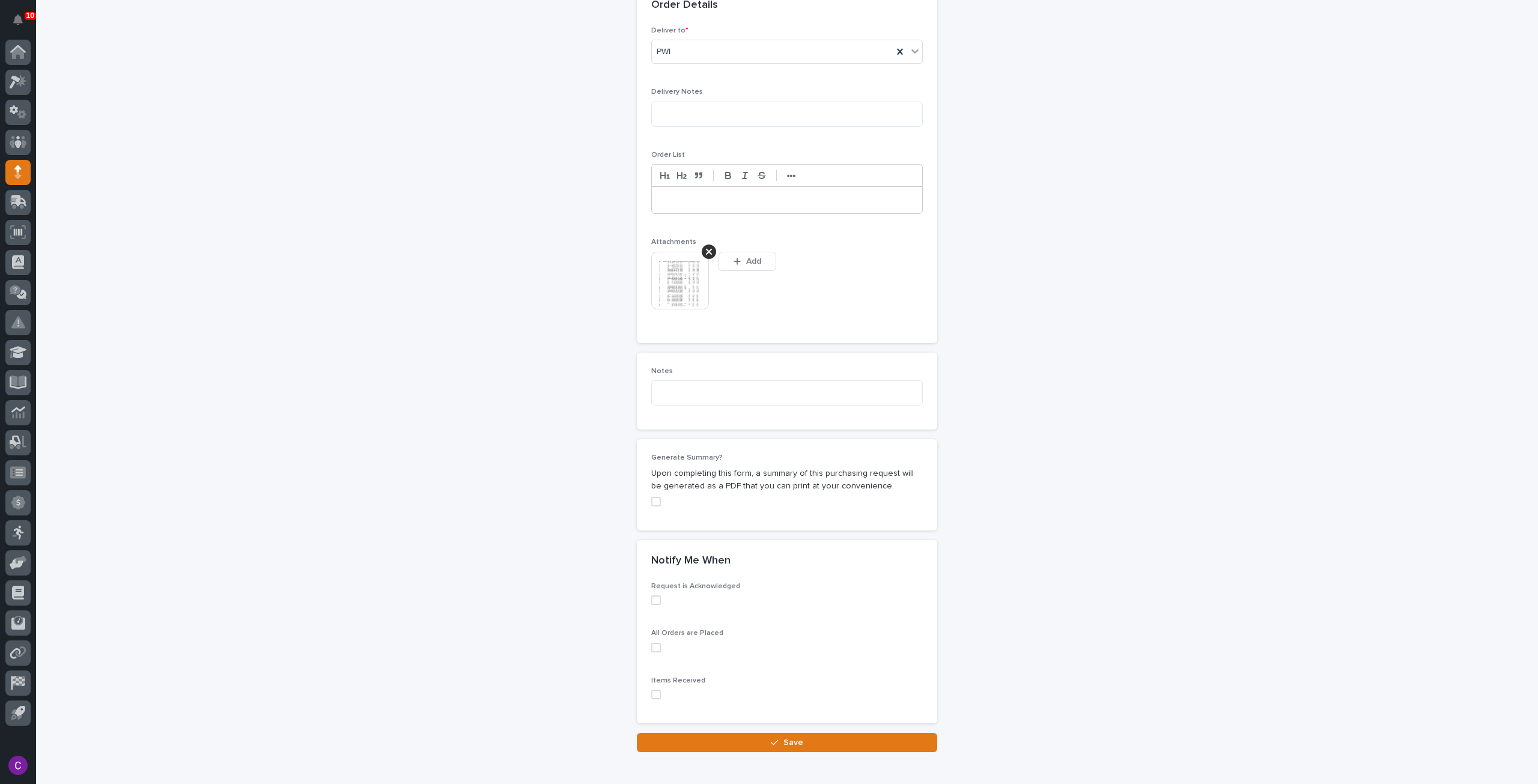
scroll to position [773, 0]
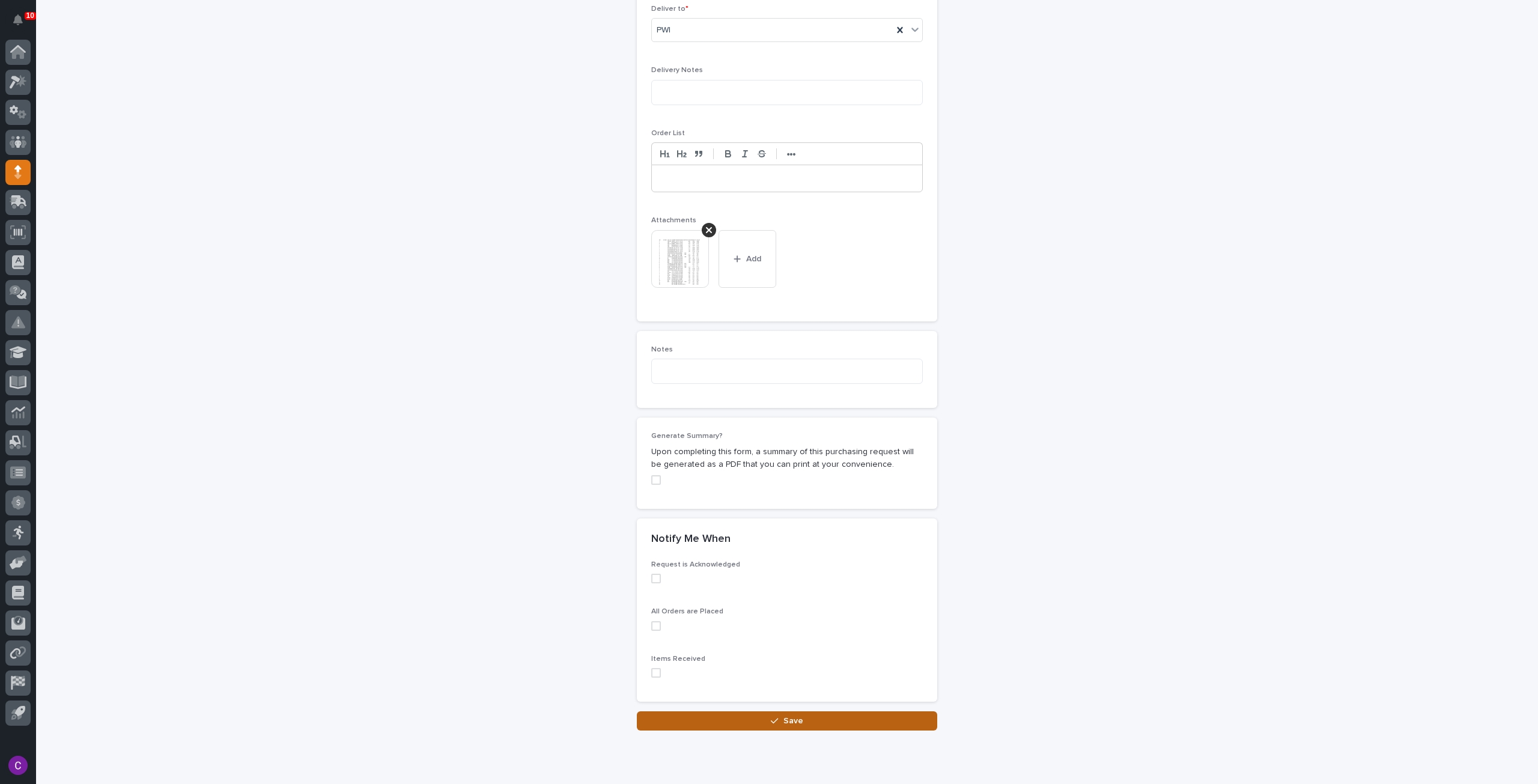
click at [775, 716] on div "button" at bounding box center [777, 720] width 12 height 8
